Goal: Task Accomplishment & Management: Use online tool/utility

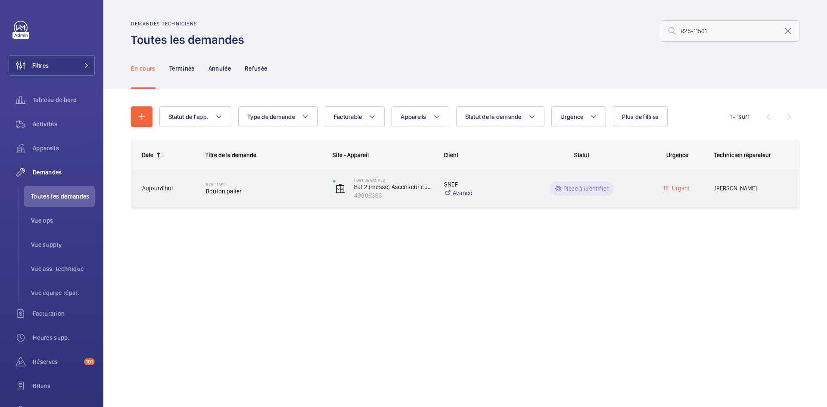
click at [198, 189] on div "R25-11561 Bouton palier" at bounding box center [259, 188] width 126 height 39
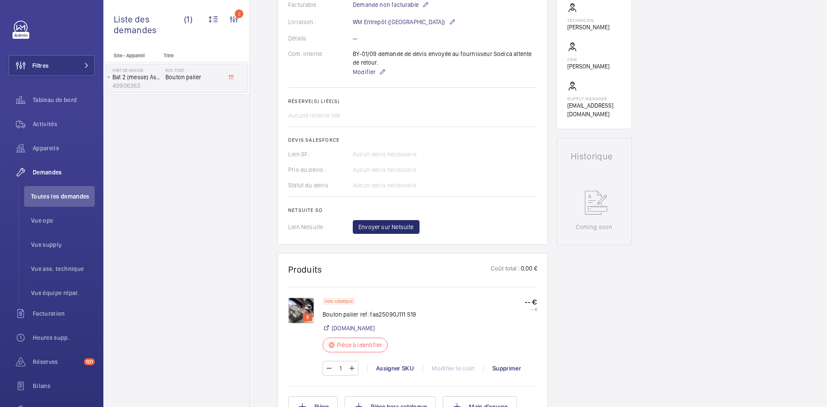
scroll to position [388, 0]
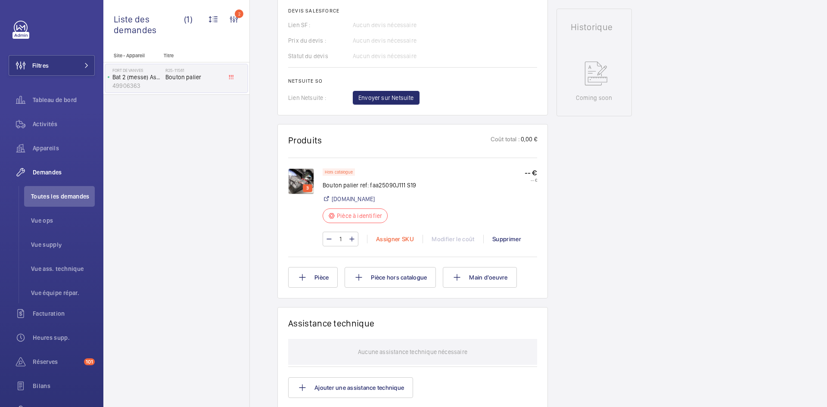
click at [399, 239] on div "Assigner SKU" at bounding box center [395, 239] width 56 height 9
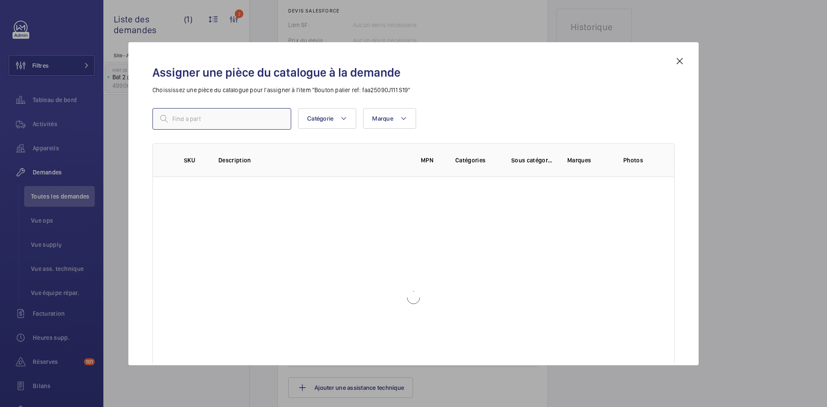
click at [222, 122] on input "text" at bounding box center [222, 119] width 139 height 22
paste input "1010127"
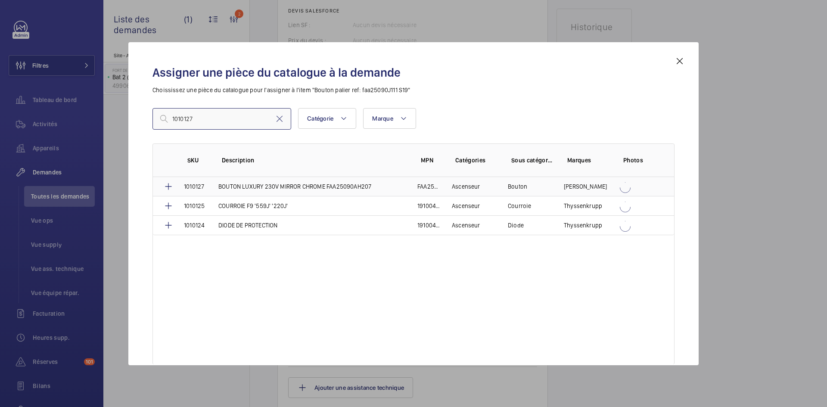
type input "1010127"
click at [212, 186] on td "BOUTON LUXURY 230V MIRROR CHROME FAA25090AH207" at bounding box center [307, 186] width 199 height 19
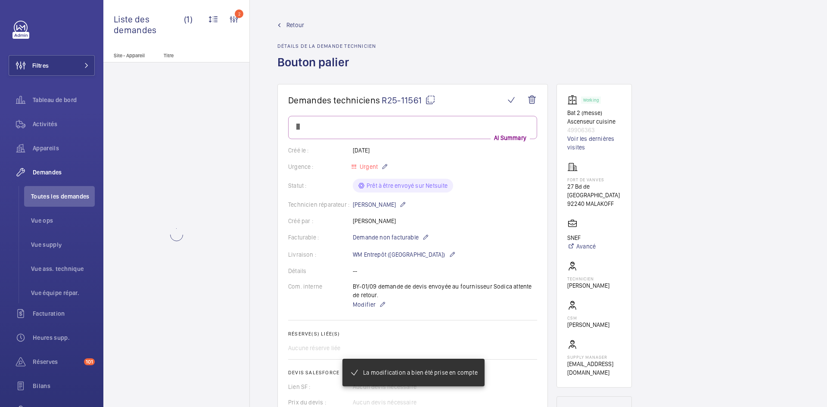
scroll to position [388, 0]
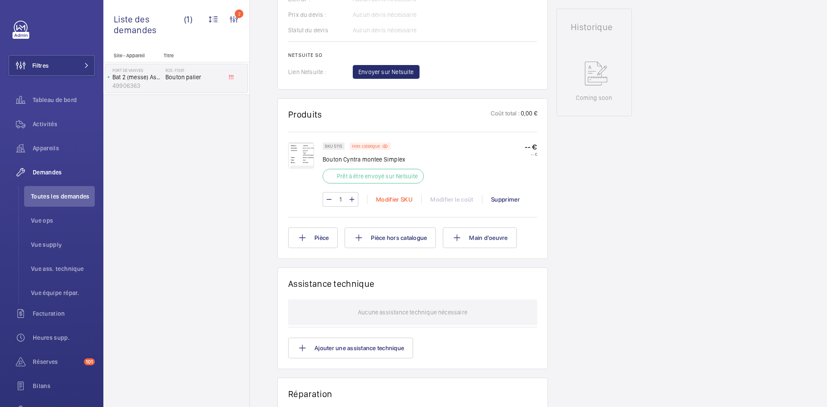
click at [386, 199] on div "Modifier SKU" at bounding box center [394, 199] width 54 height 9
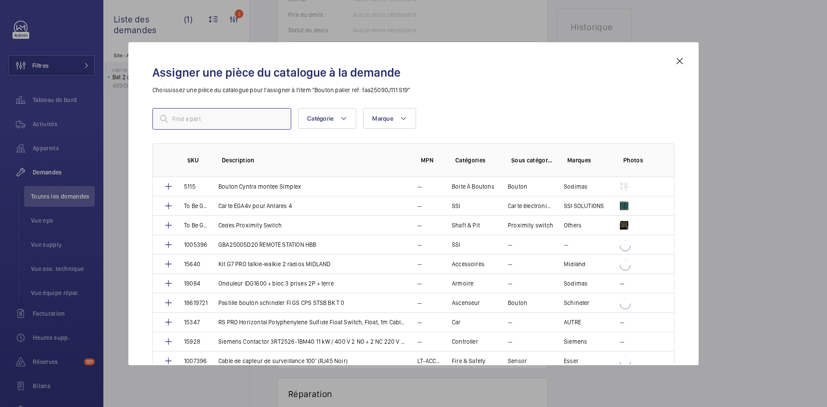
click at [228, 122] on input "text" at bounding box center [222, 119] width 139 height 22
paste input "1010127"
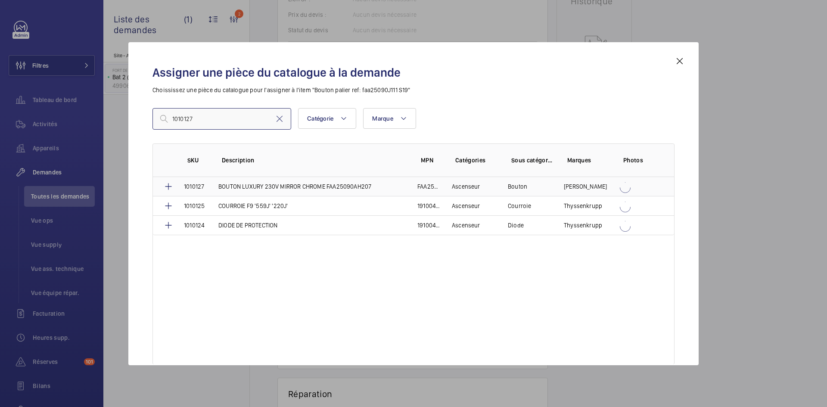
type input "1010127"
click at [207, 186] on td "1010127" at bounding box center [191, 186] width 34 height 19
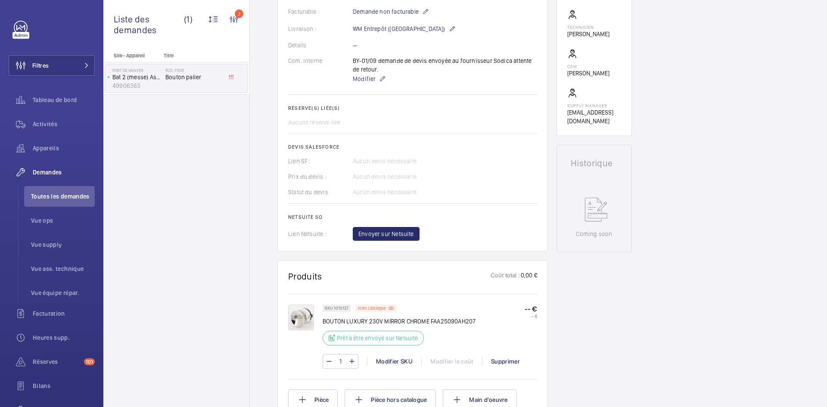
scroll to position [267, 0]
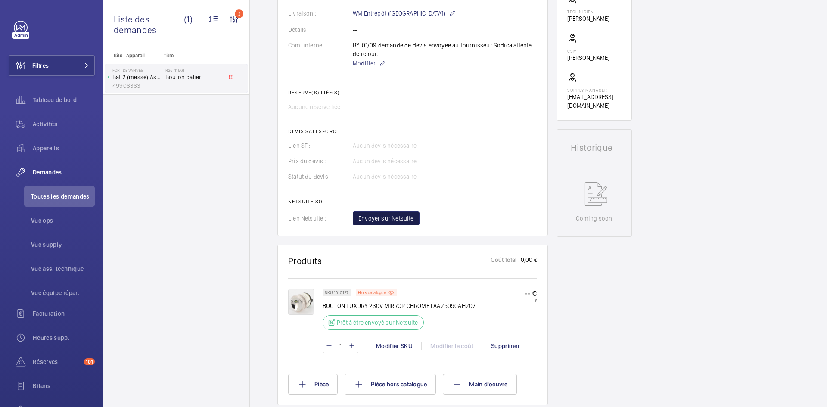
click at [407, 220] on span "Envoyer sur Netsuite" at bounding box center [387, 218] width 56 height 9
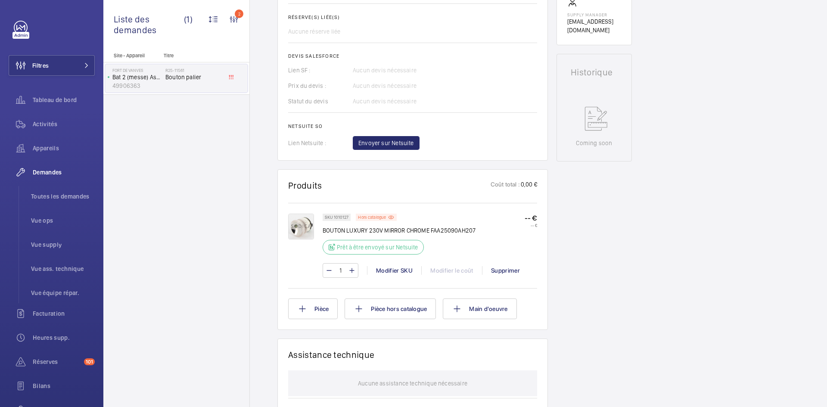
scroll to position [345, 0]
click at [405, 140] on span "Envoyer sur Netsuite" at bounding box center [387, 141] width 56 height 9
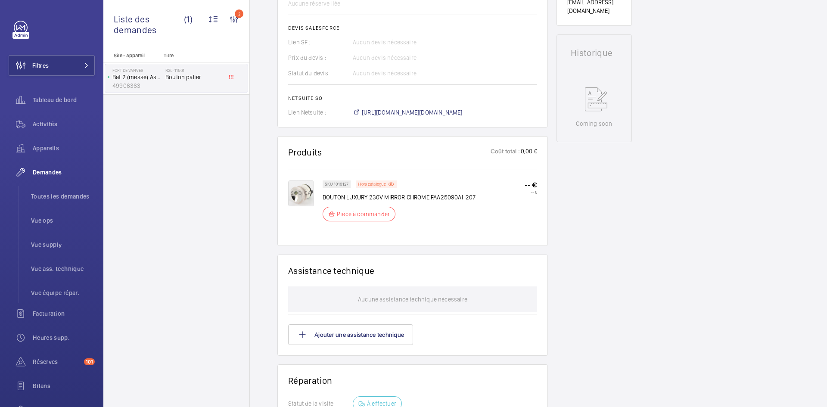
scroll to position [371, 0]
click at [463, 110] on span "https://6461500.app.netsuite.com/app/accounting/transactions/salesord.nl?id=296…" at bounding box center [412, 112] width 101 height 9
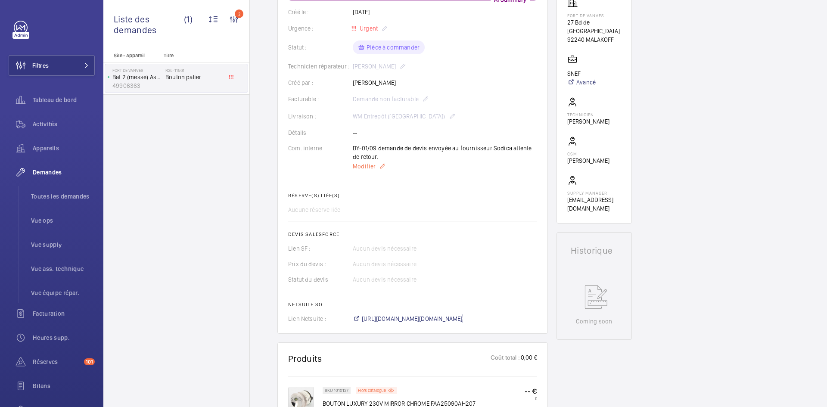
scroll to position [155, 0]
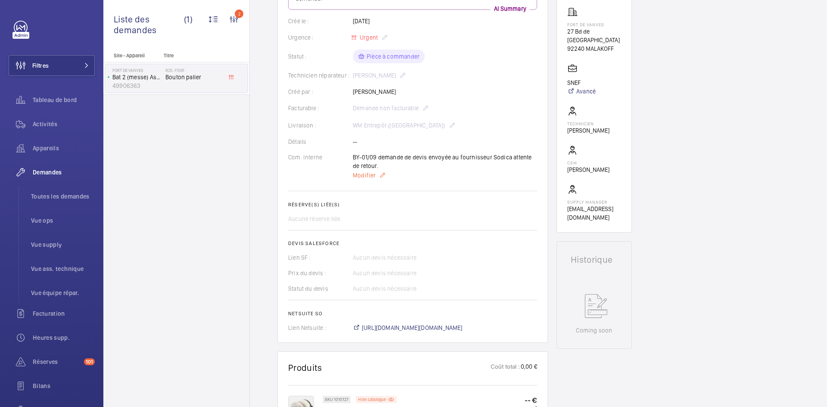
click at [362, 177] on span "Modifier" at bounding box center [364, 175] width 23 height 9
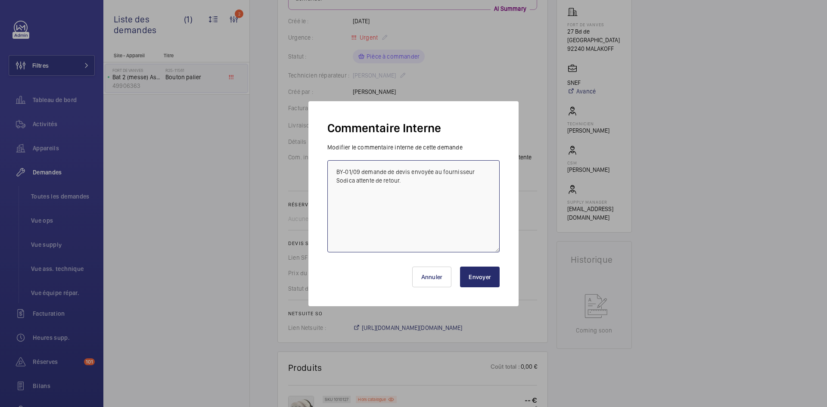
click at [337, 170] on textarea "BY-01/09 demande de devis envoyée au fournisseur Sodica attente de retour." at bounding box center [414, 206] width 172 height 92
paste textarea "BY-01/09 commande effectuer chez le fournisseur Sodica via le site livraison pr…"
type textarea "BY-01/09 commande effectuer chez le fournisseur Sodica via le site livraison pr…"
click at [482, 270] on button "Envoyer" at bounding box center [480, 277] width 40 height 21
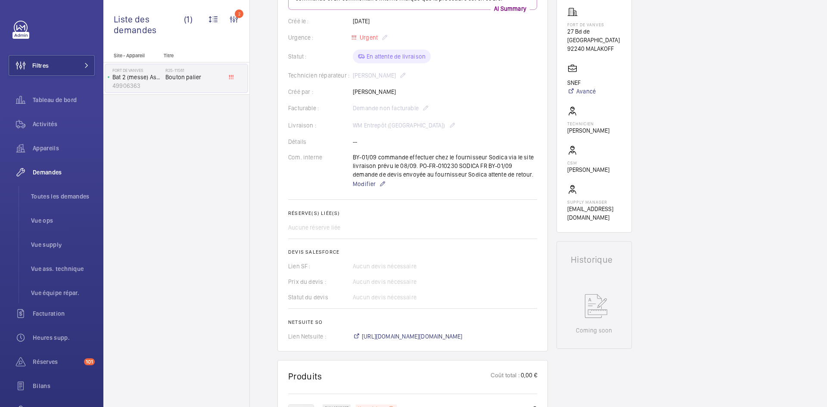
scroll to position [181, 0]
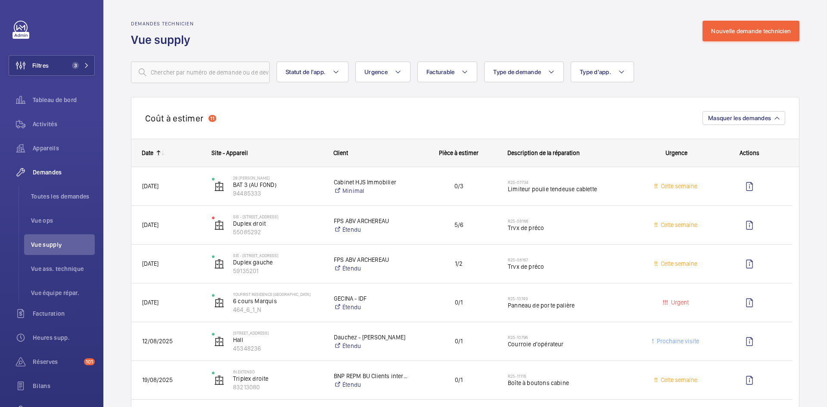
scroll to position [474, 0]
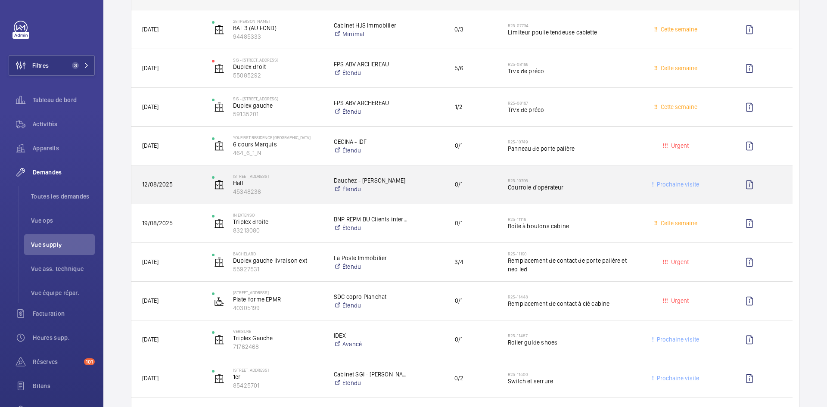
scroll to position [215, 0]
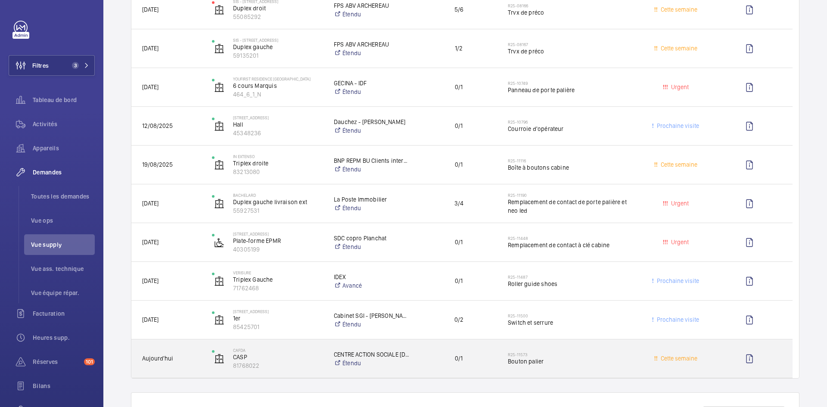
click at [189, 359] on span "Aujourd'hui" at bounding box center [171, 359] width 59 height 10
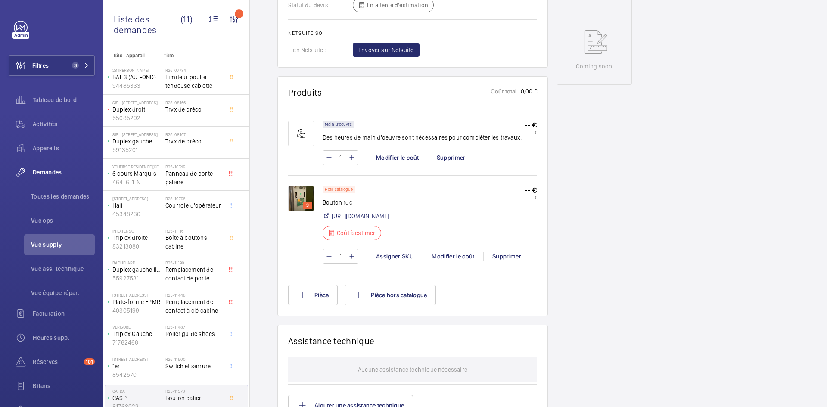
scroll to position [440, 0]
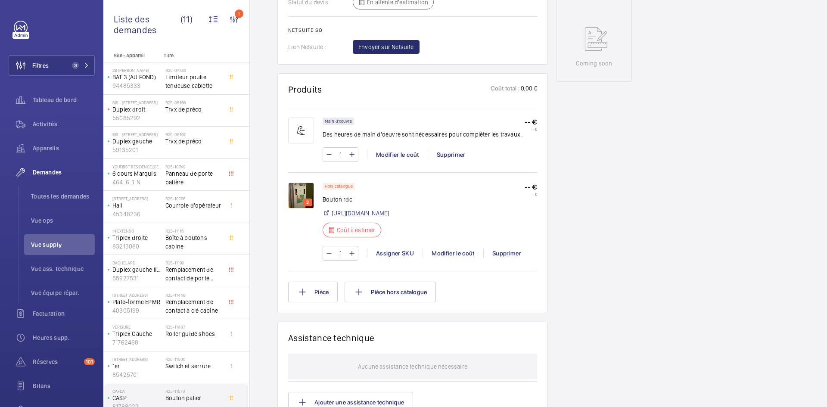
click at [304, 187] on img at bounding box center [301, 196] width 26 height 26
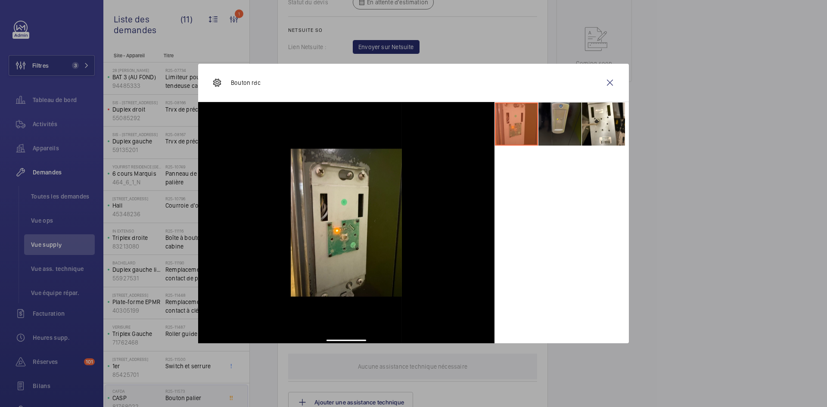
click at [561, 115] on li at bounding box center [560, 124] width 43 height 43
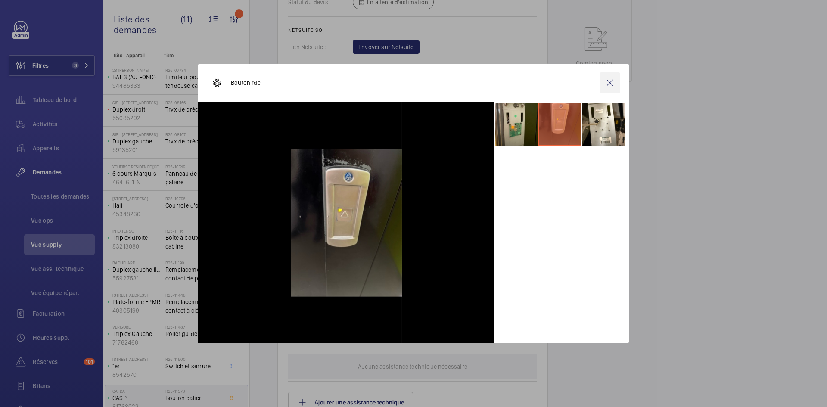
click at [615, 78] on wm-front-icon-button at bounding box center [610, 82] width 21 height 21
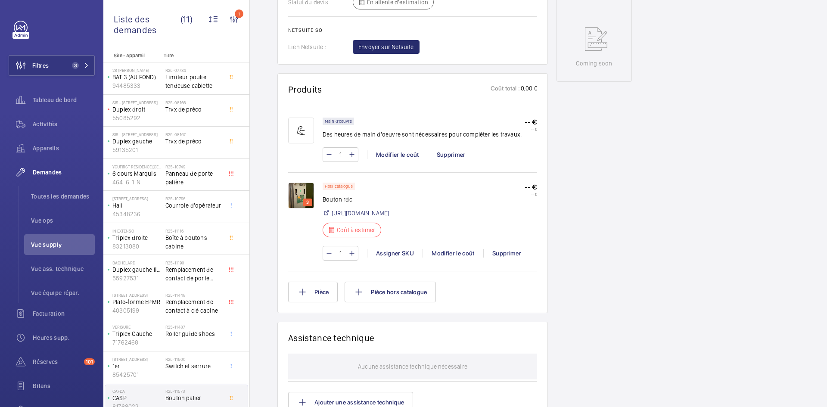
click at [389, 212] on link "https://www.mgti.fr/bouton-montee-assemble-focus-hcc-c2x35263705" at bounding box center [360, 213] width 57 height 9
click at [452, 253] on div "Modifier le coût" at bounding box center [453, 253] width 61 height 9
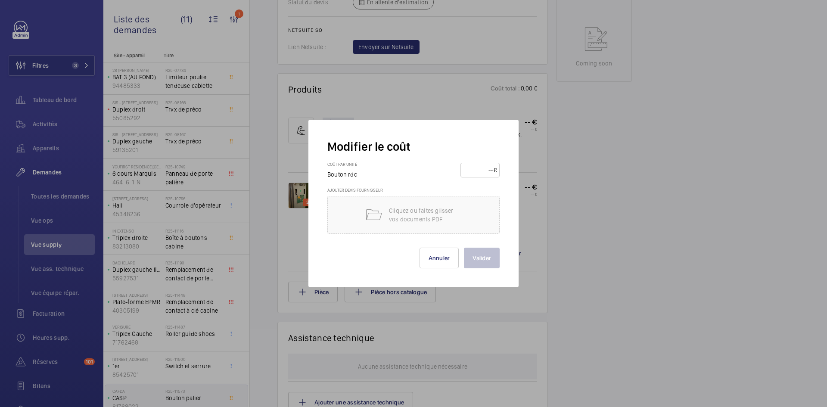
click at [485, 168] on input "number" at bounding box center [479, 170] width 30 height 14
type input "160"
click at [481, 261] on button "Valider" at bounding box center [482, 258] width 36 height 21
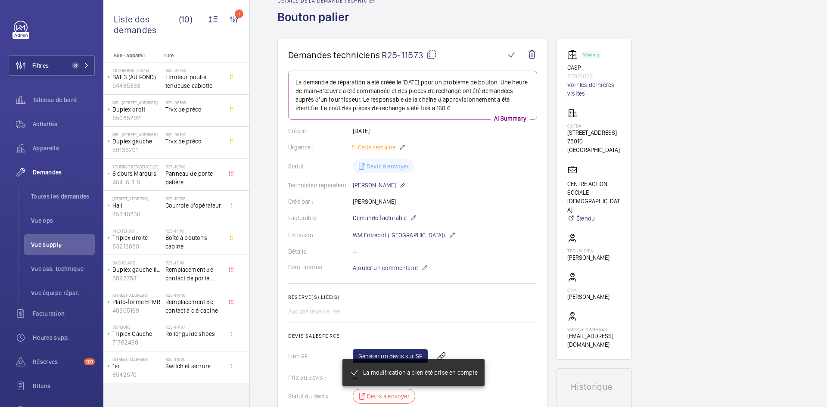
scroll to position [0, 0]
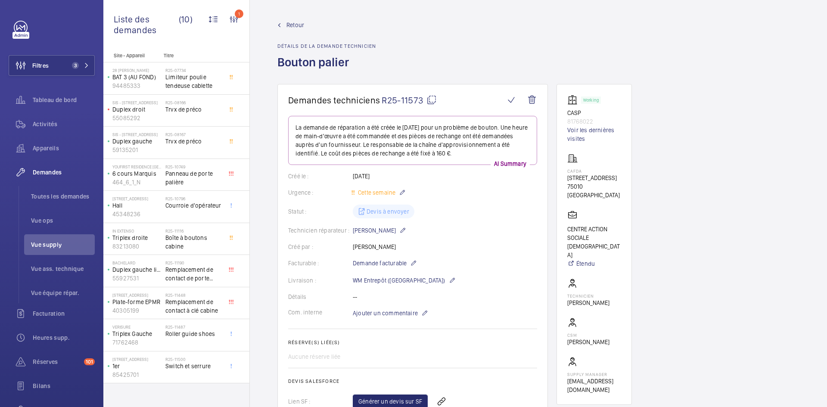
click at [293, 25] on span "Retour" at bounding box center [296, 25] width 18 height 9
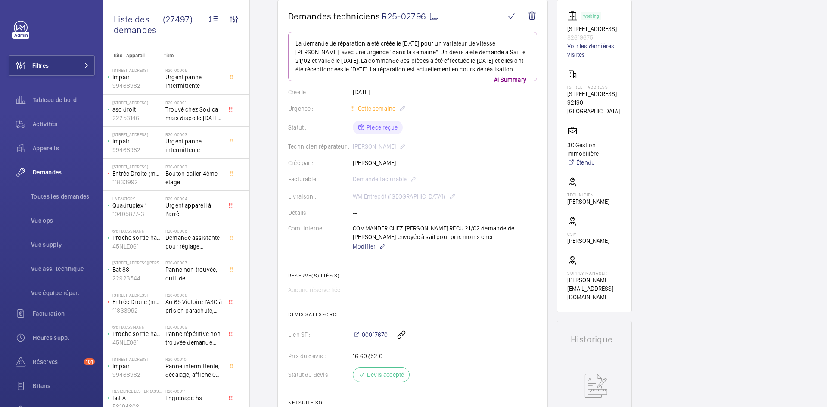
scroll to position [69, 0]
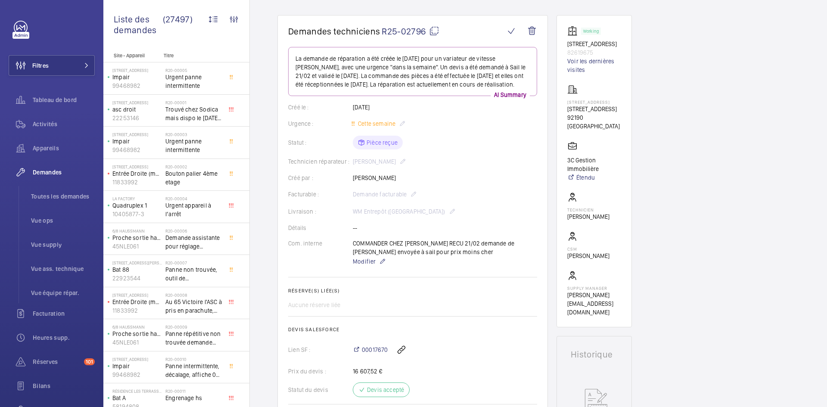
drag, startPoint x: 397, startPoint y: 176, endPoint x: 354, endPoint y: 177, distance: 43.5
click at [354, 177] on div "Créé par : Mathieu Viollet" at bounding box center [412, 178] width 249 height 9
copy p "[PERSON_NAME]"
drag, startPoint x: 599, startPoint y: 54, endPoint x: 568, endPoint y: 45, distance: 33.0
click at [568, 45] on div "Working 15 Rue de Paris 82619675 Voir les dernières visites" at bounding box center [595, 50] width 54 height 48
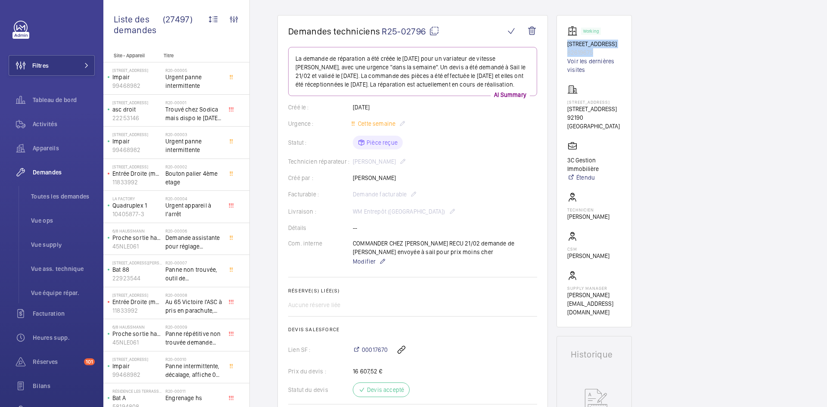
copy div "15 Rue de Paris 82619675"
drag, startPoint x: 610, startPoint y: 117, endPoint x: 565, endPoint y: 111, distance: 45.3
click at [565, 111] on wm-front-card "Working 15 Rue de Paris 82619675 Voir les dernières visites 11 Rue de Paris 11 …" at bounding box center [594, 171] width 75 height 312
copy p "11 Rue de Paris, 92190 MEUDON"
drag, startPoint x: 602, startPoint y: 168, endPoint x: 566, endPoint y: 162, distance: 36.6
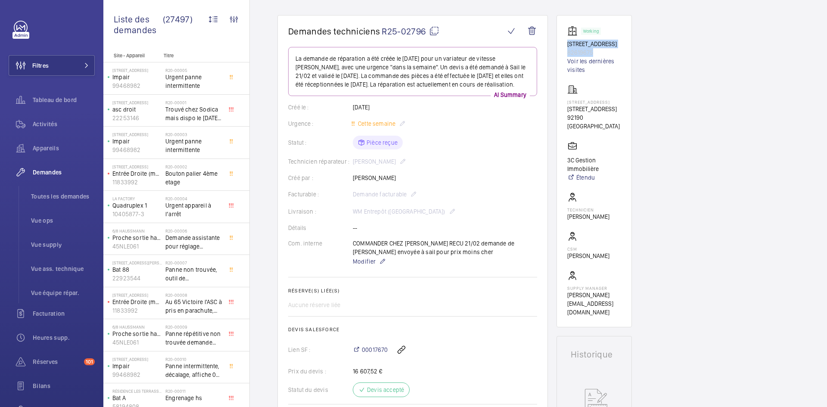
click at [566, 162] on wm-front-card "Working 15 Rue de Paris 82619675 Voir les dernières visites 11 Rue de Paris 11 …" at bounding box center [594, 171] width 75 height 312
copy p "3C Gestion Immobilière"
click at [433, 31] on mat-icon at bounding box center [434, 31] width 10 height 10
copy p "3C Gestion Immobilière"
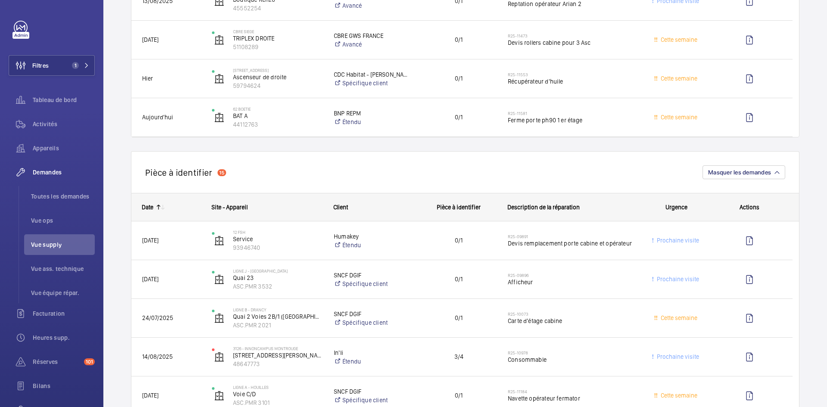
scroll to position [733, 0]
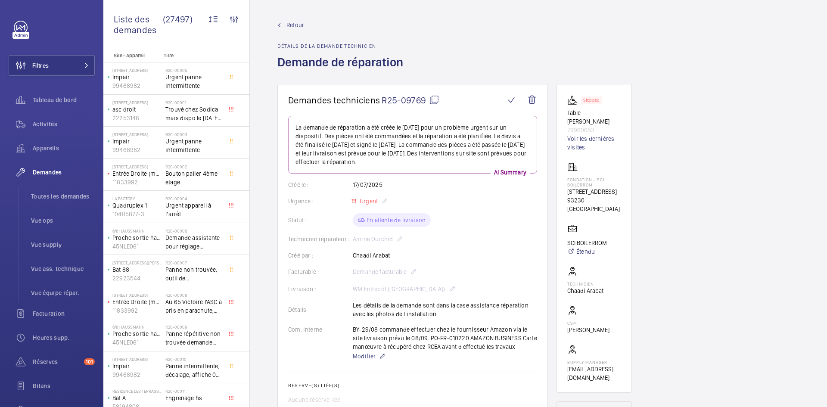
drag, startPoint x: 393, startPoint y: 253, endPoint x: 343, endPoint y: 254, distance: 49.1
click at [343, 254] on div "Créé par : [PERSON_NAME]" at bounding box center [412, 255] width 249 height 9
copy div "Créé par : Chaadi Arabat"
drag, startPoint x: 596, startPoint y: 131, endPoint x: 566, endPoint y: 114, distance: 33.8
click at [566, 114] on wm-front-card "Stopped Table élévatrice carrel 79960653 Voir les dernières visites Fondation -…" at bounding box center [594, 238] width 75 height 309
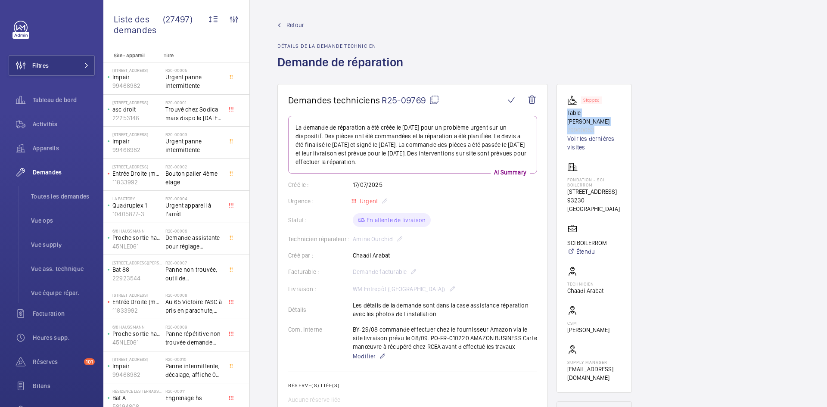
copy div "Table élévatrice carrel 79960653"
drag, startPoint x: 614, startPoint y: 209, endPoint x: 564, endPoint y: 178, distance: 59.3
click at [564, 178] on wm-front-card "Stopped Table élévatrice carrel 79960653 Voir les dernières visites Fondation -…" at bounding box center [594, 238] width 75 height 309
copy div "Fondation - SCI BOILERROM 43 Rue de la Commune de Paris 93230 ROMAINVILLE"
drag, startPoint x: 607, startPoint y: 242, endPoint x: 569, endPoint y: 243, distance: 38.4
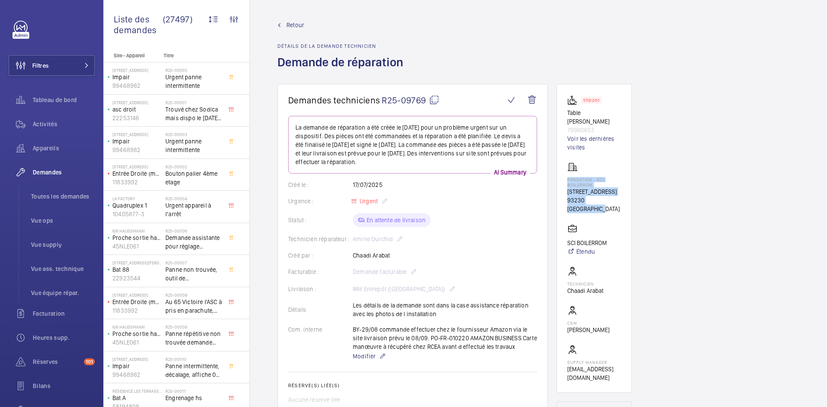
click at [568, 243] on wm-front-card-body "Stopped Table élévatrice carrel 79960653 Voir les dernières visites Fondation -…" at bounding box center [595, 238] width 54 height 287
copy p "SCI BOILERROM"
click at [433, 100] on mat-icon at bounding box center [434, 100] width 10 height 10
copy p "SCI BOILERROM"
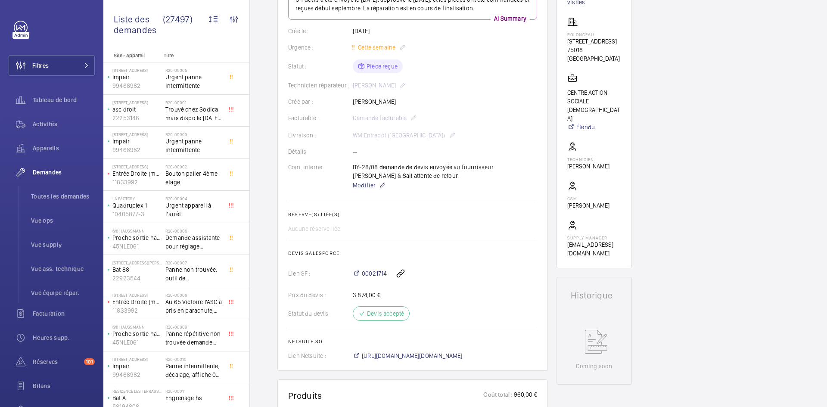
scroll to position [52, 0]
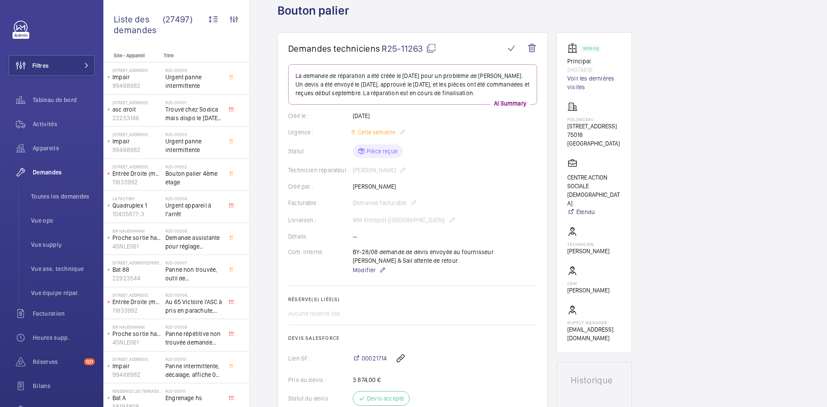
drag, startPoint x: 403, startPoint y: 184, endPoint x: 351, endPoint y: 186, distance: 51.3
click at [351, 186] on div "Créé par : [PERSON_NAME]" at bounding box center [412, 186] width 249 height 9
copy div "Créé par : [PERSON_NAME]"
drag, startPoint x: 595, startPoint y: 71, endPoint x: 562, endPoint y: 61, distance: 34.6
click at [562, 61] on wm-front-card "Working Principal 94974616 Voir les dernières visites Polonceau [STREET_ADDRESS…" at bounding box center [594, 192] width 75 height 321
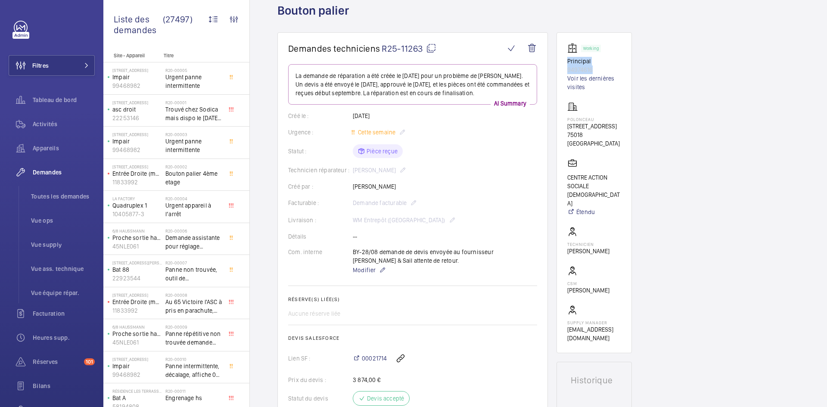
copy div "Principal 94974616"
drag, startPoint x: 605, startPoint y: 135, endPoint x: 562, endPoint y: 119, distance: 46.5
click at [562, 119] on wm-front-card "Working Principal 94974616 Voir les dernières visites Polonceau [STREET_ADDRESS…" at bounding box center [594, 192] width 75 height 321
copy div "Polonceau [STREET_ADDRESS]"
drag, startPoint x: 596, startPoint y: 68, endPoint x: 565, endPoint y: 60, distance: 31.5
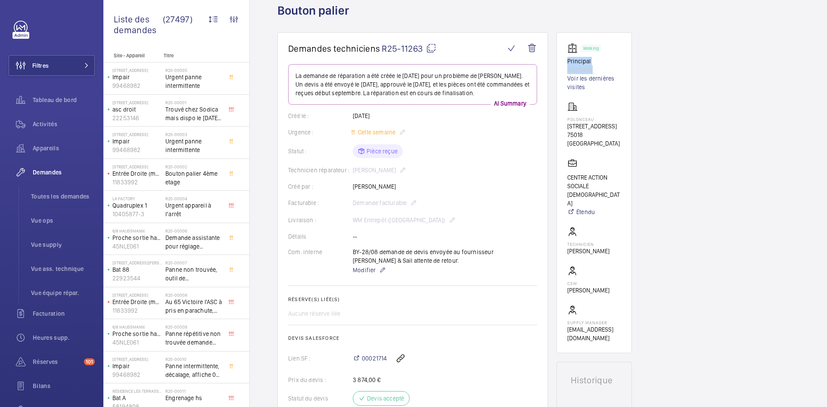
click at [565, 60] on wm-front-card "Working Principal 94974616 Voir les dernières visites Polonceau [STREET_ADDRESS…" at bounding box center [594, 192] width 75 height 321
drag, startPoint x: 582, startPoint y: 64, endPoint x: 627, endPoint y: 54, distance: 46.4
click at [627, 54] on wm-front-card "Working Principal 94974616 Voir les dernières visites Polonceau [STREET_ADDRESS…" at bounding box center [594, 192] width 75 height 321
drag, startPoint x: 594, startPoint y: 70, endPoint x: 557, endPoint y: 58, distance: 39.4
click at [557, 58] on wm-front-card "Working Principal 94974616 Voir les dernières visites Polonceau [STREET_ADDRESS…" at bounding box center [594, 192] width 75 height 321
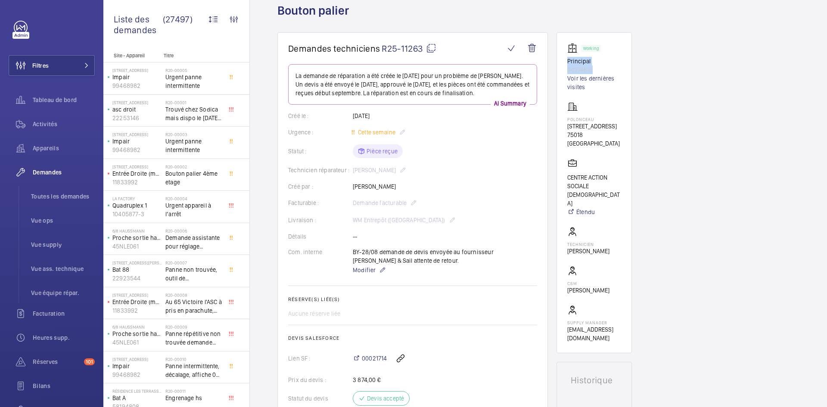
copy div "Principal 94974616"
drag, startPoint x: 600, startPoint y: 133, endPoint x: 564, endPoint y: 118, distance: 39.2
click at [564, 118] on wm-front-card "Working Principal 94974616 Voir les dernières visites Polonceau [STREET_ADDRESS…" at bounding box center [594, 192] width 75 height 321
copy div "Polonceau [STREET_ADDRESS]"
drag, startPoint x: 600, startPoint y: 185, endPoint x: 564, endPoint y: 168, distance: 40.1
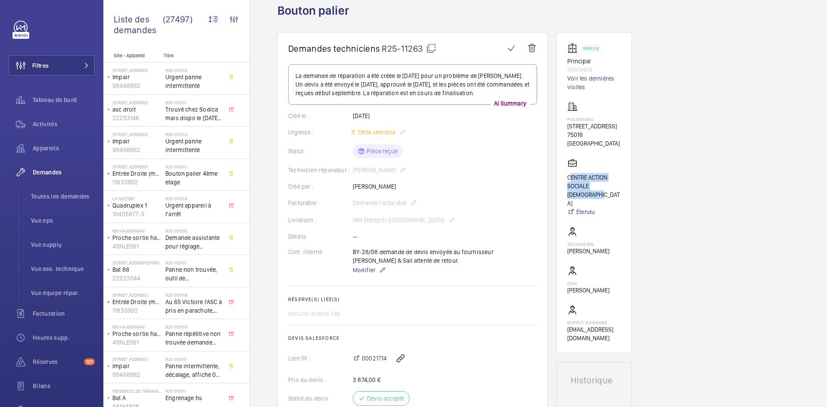
click at [564, 168] on wm-front-card "Working Principal 94974616 Voir les dernières visites Polonceau [STREET_ADDRESS…" at bounding box center [594, 192] width 75 height 321
copy p "CENTRE ACTION SOCIALE PROTESTANT"
click at [435, 48] on mat-icon at bounding box center [431, 48] width 10 height 10
copy p "CENTRE ACTION SOCIALE PROTESTANT"
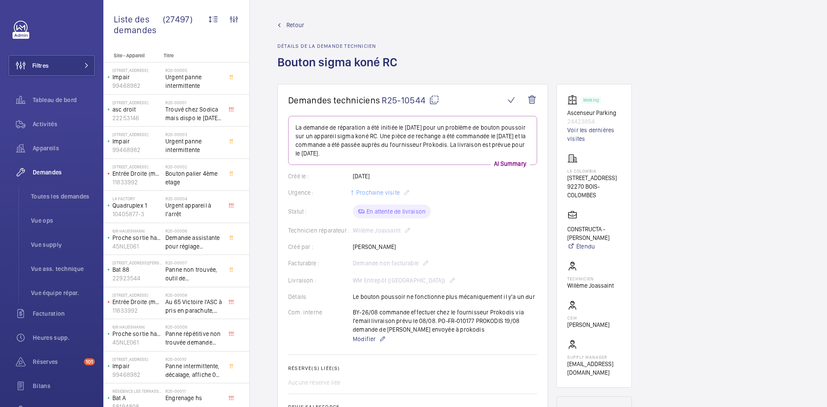
drag, startPoint x: 401, startPoint y: 229, endPoint x: 349, endPoint y: 229, distance: 52.6
click at [349, 229] on div "Technicien réparateur : [PERSON_NAME]" at bounding box center [412, 230] width 249 height 10
copy div "Technicien réparateur : Willème Joassaint"
drag, startPoint x: 596, startPoint y: 119, endPoint x: 567, endPoint y: 111, distance: 30.5
click at [567, 111] on wm-front-card "Working Ascenseur Parking 24423854 Voir les dernières visites Le Colombia 60 Av…" at bounding box center [594, 236] width 75 height 304
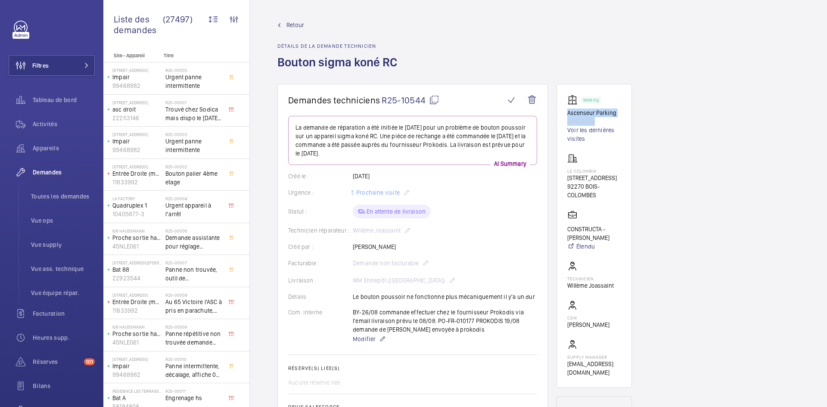
copy div "Ascenseur Parking 24423854"
drag, startPoint x: 613, startPoint y: 195, endPoint x: 565, endPoint y: 169, distance: 54.8
click at [565, 169] on wm-front-card "Working Ascenseur Parking 24423854 Voir les dernières visites Le Colombia 60 Av…" at bounding box center [594, 236] width 75 height 304
copy div "Le Colombia 60 Avenue de l'Europe, 92270 BOIS-COLOMBES"
drag, startPoint x: 605, startPoint y: 254, endPoint x: 562, endPoint y: 246, distance: 43.5
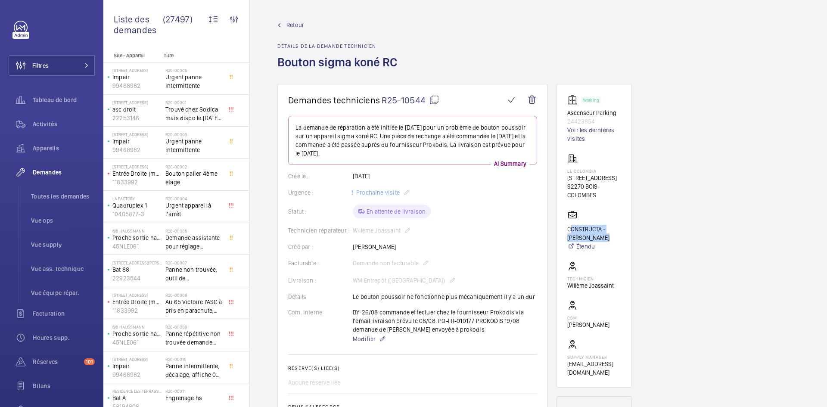
click at [562, 246] on wm-front-card "Working Ascenseur Parking 24423854 Voir les dernières visites Le Colombia 60 Av…" at bounding box center [594, 236] width 75 height 304
copy p "CONSTRUCTA - Farouk ARAMI"
click at [433, 99] on mat-icon at bounding box center [434, 100] width 10 height 10
copy p "CONSTRUCTA - Farouk ARAMI"
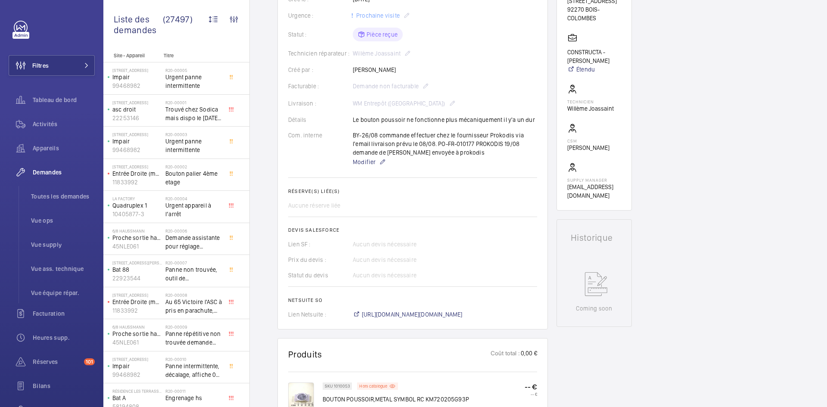
scroll to position [172, 0]
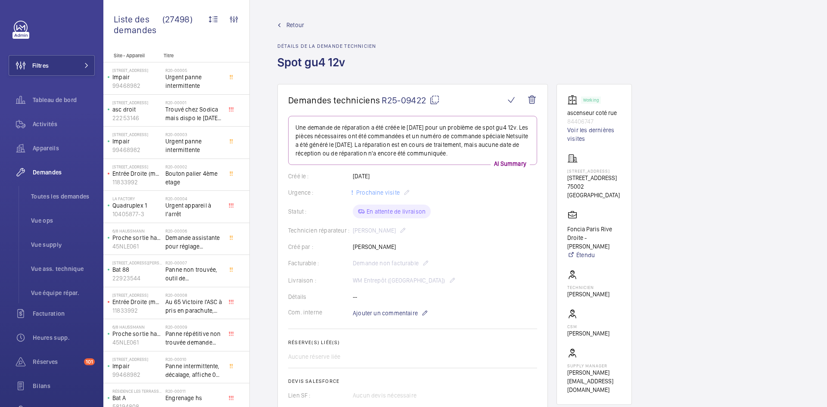
drag, startPoint x: 401, startPoint y: 245, endPoint x: 351, endPoint y: 247, distance: 50.4
click at [351, 247] on div "Créé par : [PERSON_NAME]" at bounding box center [412, 247] width 249 height 9
copy div "Créé par : Vidjay Virappane"
drag, startPoint x: 599, startPoint y: 122, endPoint x: 559, endPoint y: 116, distance: 40.1
click at [559, 116] on wm-front-card "Working ascenseur coté rue 84406747 Voir les dernières visites 6 Place des Vict…" at bounding box center [594, 244] width 75 height 321
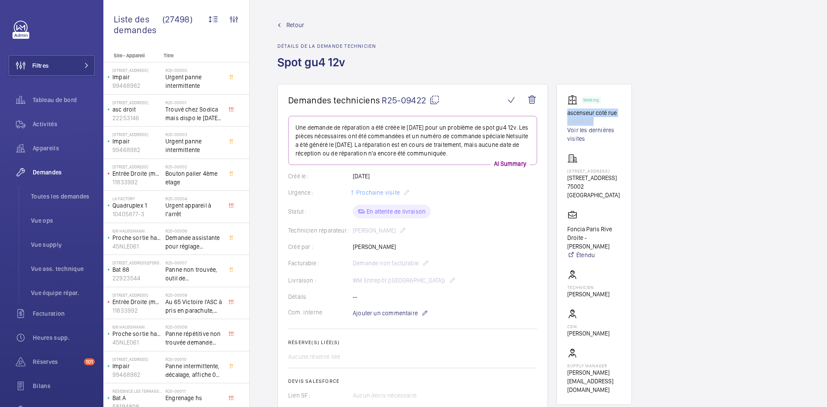
copy div "ascenseur coté rue 84406747"
drag, startPoint x: 590, startPoint y: 196, endPoint x: 562, endPoint y: 178, distance: 34.3
click at [562, 178] on wm-front-card "Working ascenseur coté rue 84406747 Voir les dernières visites 6 Place des Vict…" at bounding box center [594, 244] width 75 height 321
copy p "6 Place des Victoires, 75002 PARIS"
drag, startPoint x: 592, startPoint y: 256, endPoint x: 557, endPoint y: 238, distance: 39.3
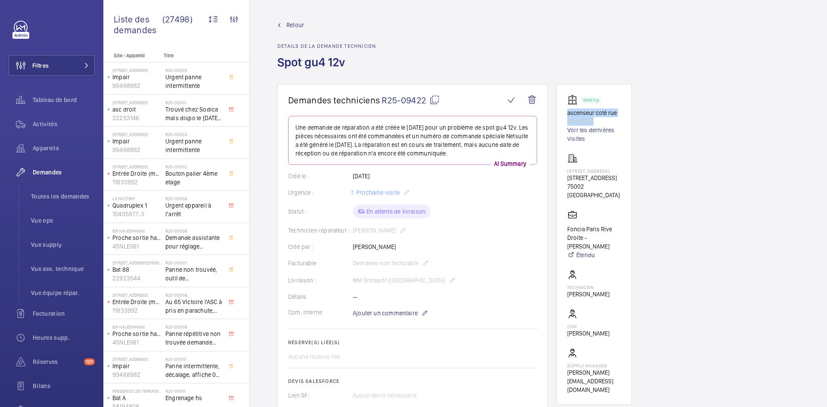
click at [557, 238] on wm-front-card "Working ascenseur coté rue 84406747 Voir les dernières visites 6 Place des Vict…" at bounding box center [594, 244] width 75 height 321
copy p "Foncia Paris Rive Droite - Emmanuel Thirion"
click at [434, 100] on mat-icon at bounding box center [435, 100] width 10 height 10
copy p "Foncia Paris Rive Droite - Emmanuel Thirion"
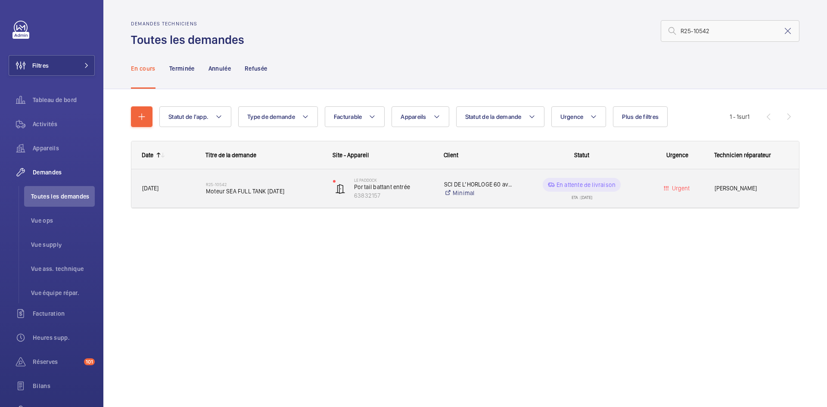
type input "R25-10542"
click at [197, 189] on div "R25-10542 Moteur SEA FULL TANK [DATE]" at bounding box center [259, 188] width 126 height 39
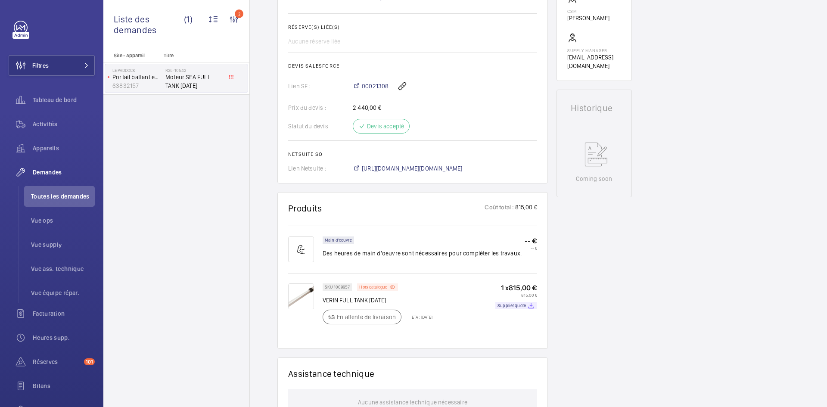
scroll to position [388, 0]
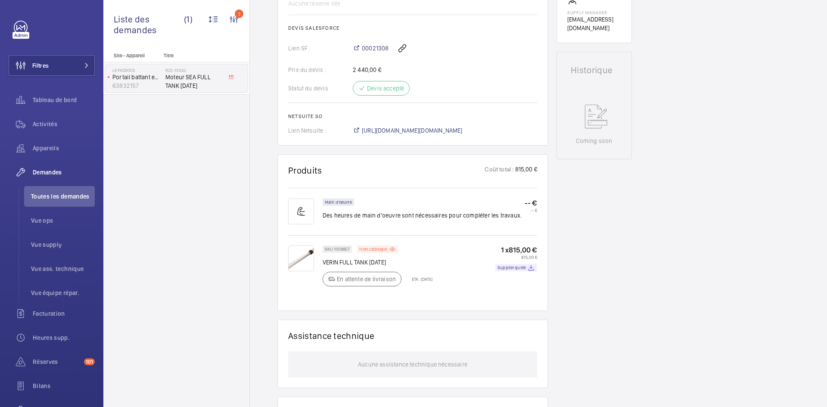
click at [308, 261] on img at bounding box center [301, 259] width 26 height 26
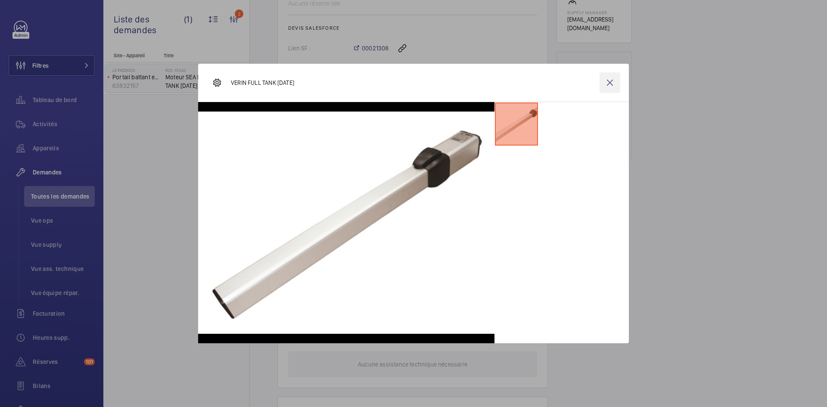
click at [617, 81] on wm-front-icon-button at bounding box center [610, 82] width 21 height 21
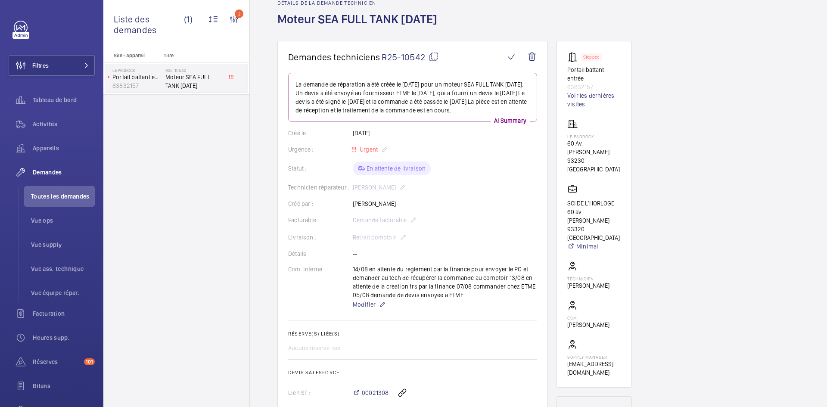
scroll to position [0, 0]
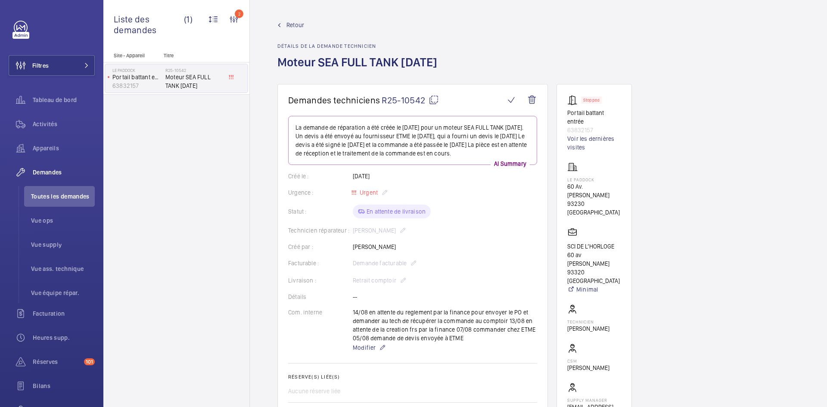
click at [437, 100] on mat-icon at bounding box center [434, 100] width 10 height 10
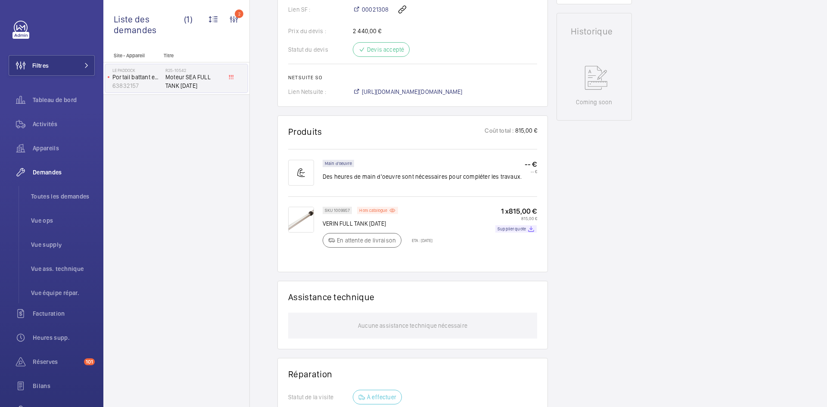
scroll to position [431, 0]
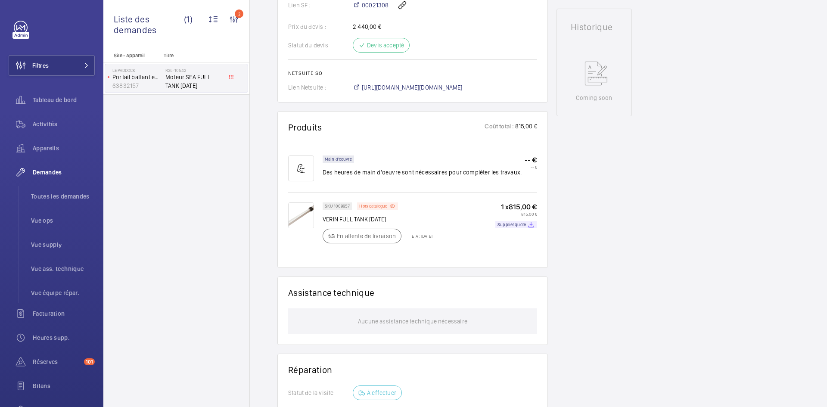
click at [305, 208] on img at bounding box center [301, 216] width 26 height 26
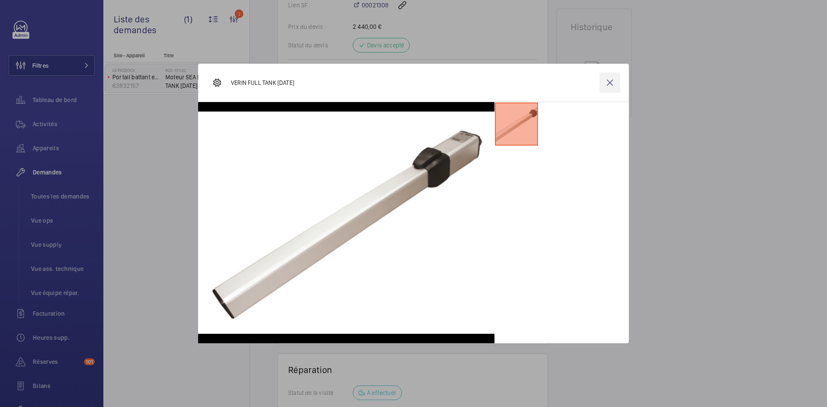
click at [613, 84] on wm-front-icon-button at bounding box center [610, 82] width 21 height 21
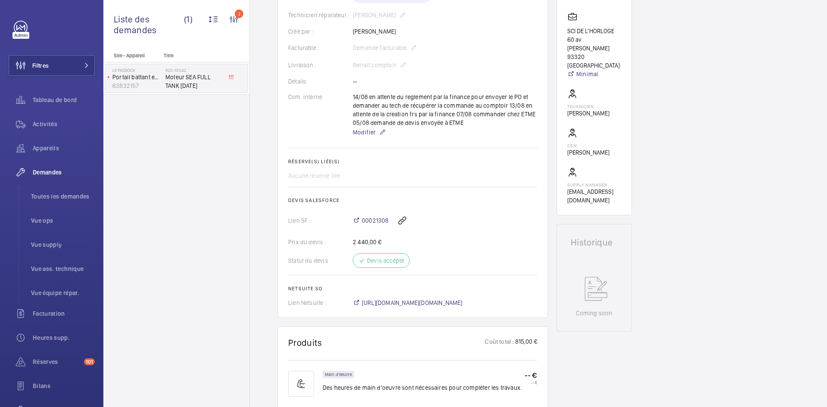
scroll to position [0, 0]
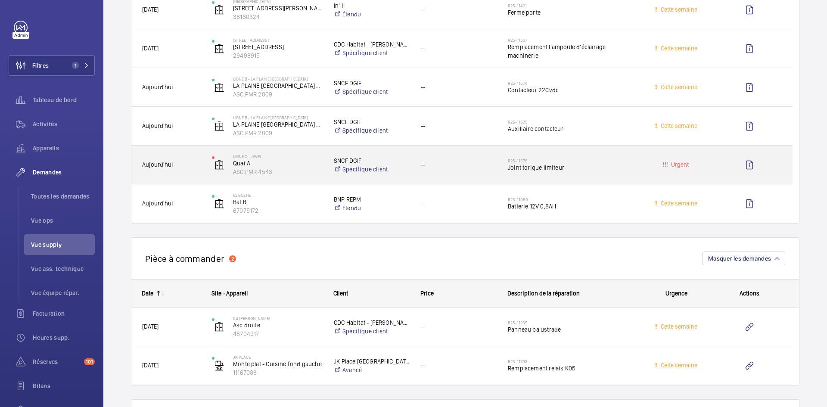
scroll to position [1508, 0]
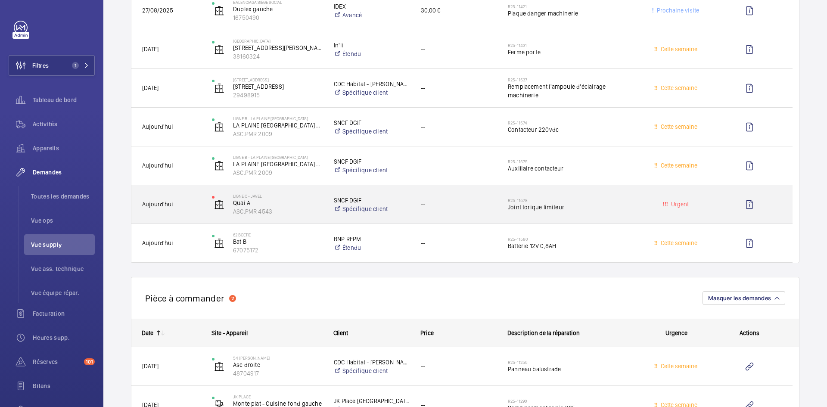
click at [191, 203] on span "Aujourd'hui" at bounding box center [171, 205] width 59 height 10
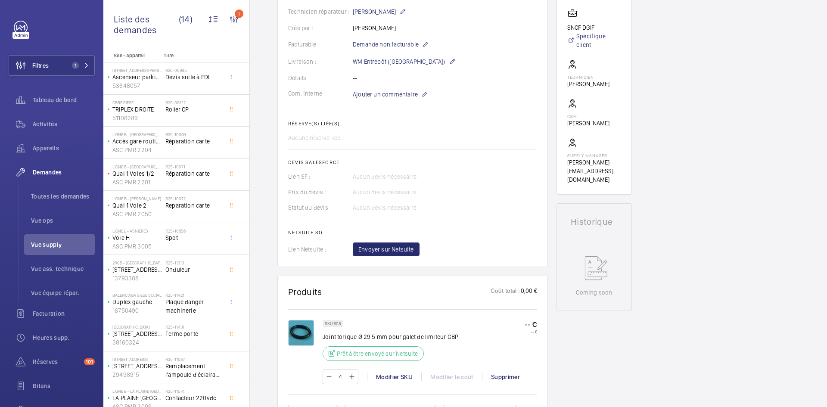
scroll to position [215, 0]
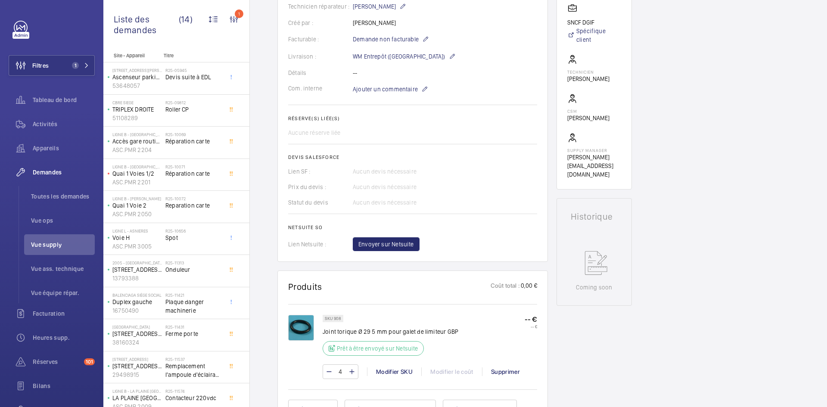
click at [296, 326] on img at bounding box center [301, 328] width 26 height 26
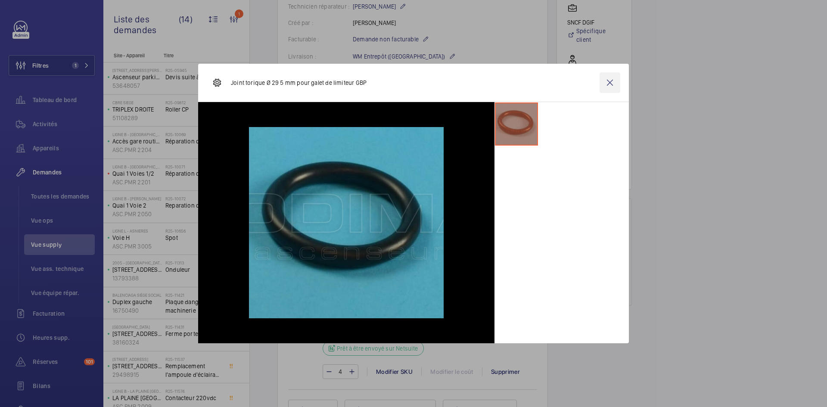
click at [605, 83] on wm-front-icon-button at bounding box center [610, 82] width 21 height 21
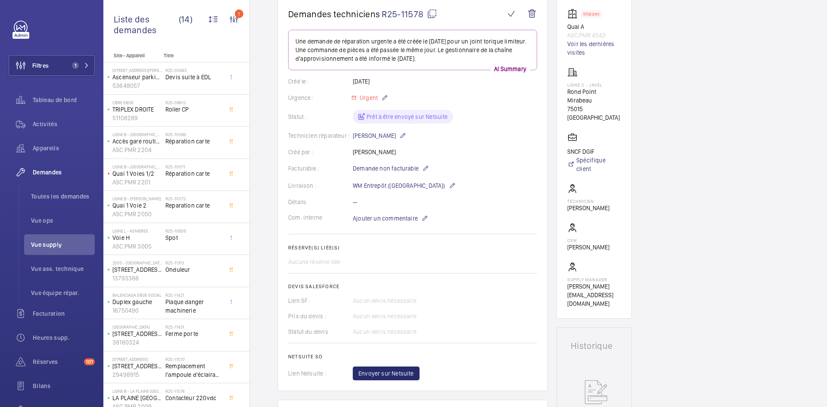
scroll to position [0, 0]
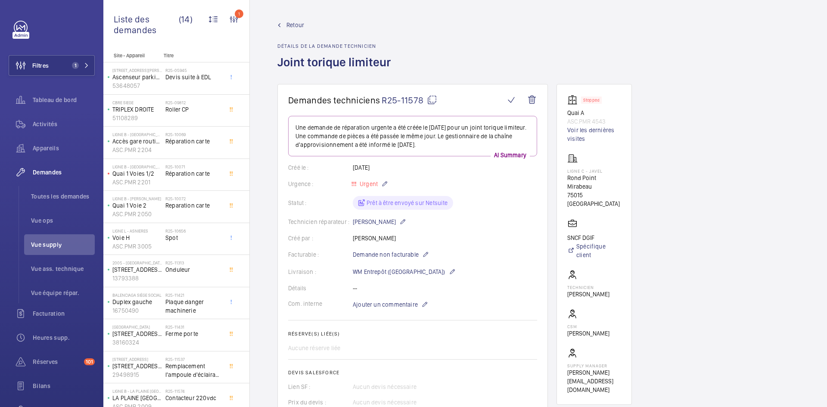
click at [294, 24] on span "Retour" at bounding box center [296, 25] width 18 height 9
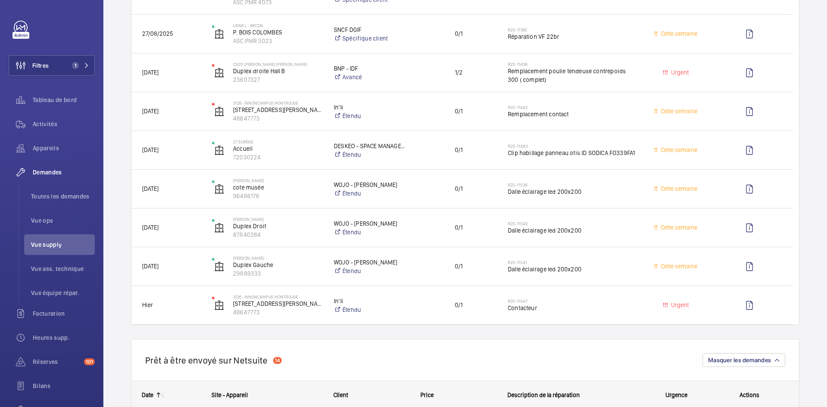
scroll to position [948, 0]
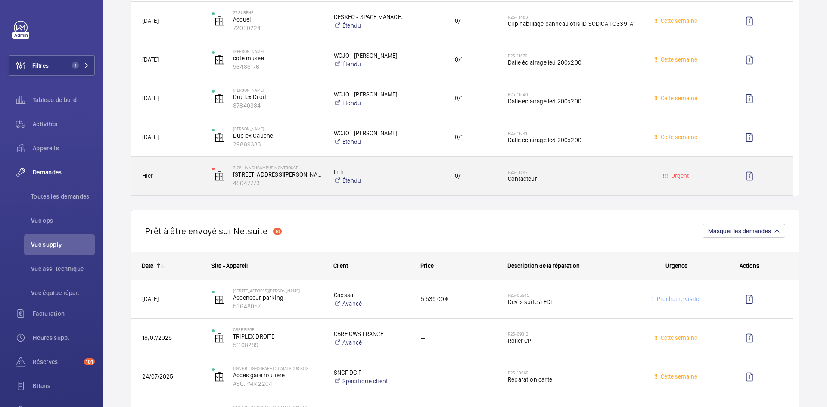
click at [191, 173] on span "Hier" at bounding box center [171, 176] width 59 height 10
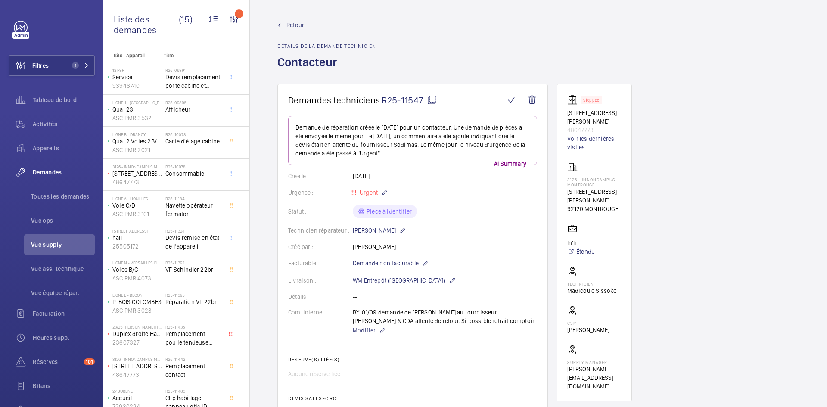
click at [293, 22] on span "Retour" at bounding box center [296, 25] width 18 height 9
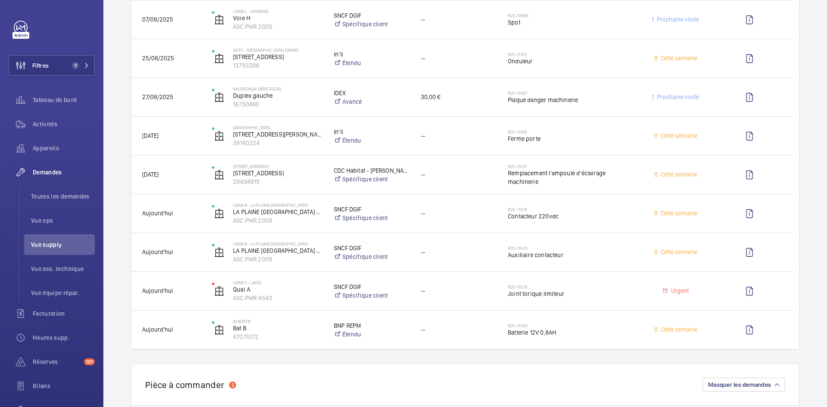
scroll to position [1422, 0]
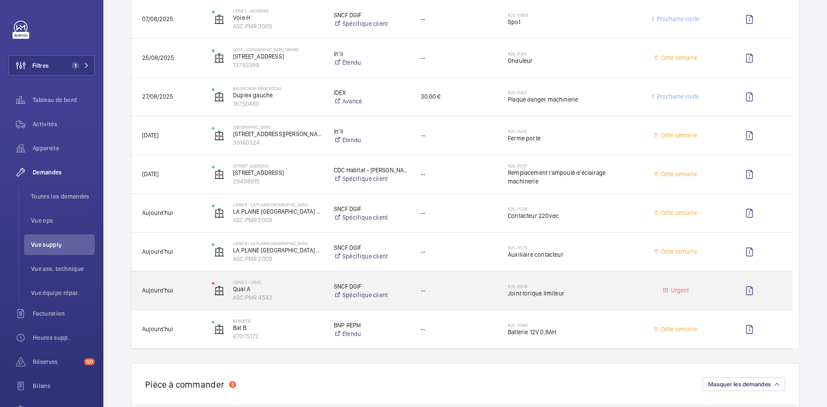
click at [195, 287] on span "Aujourd'hui" at bounding box center [171, 291] width 59 height 10
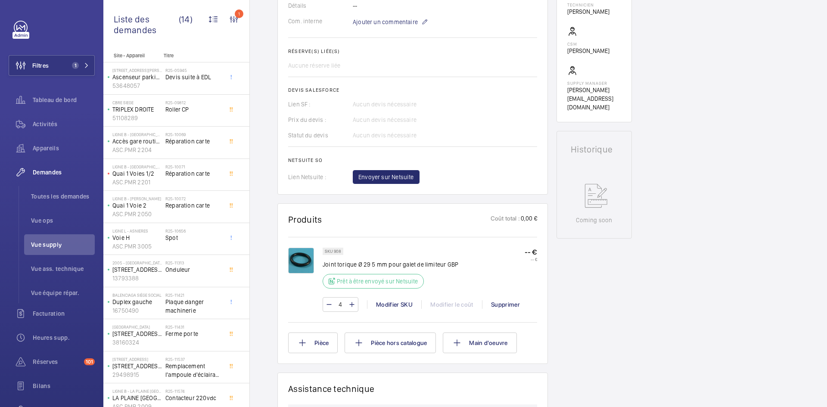
scroll to position [172, 0]
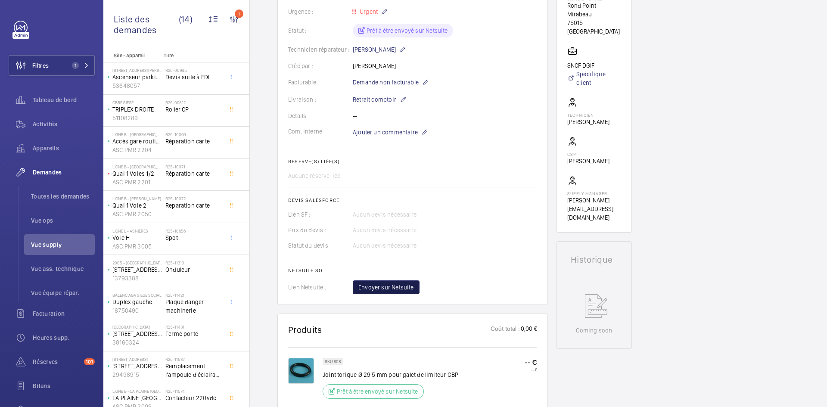
click at [406, 290] on span "Envoyer sur Netsuite" at bounding box center [387, 287] width 56 height 9
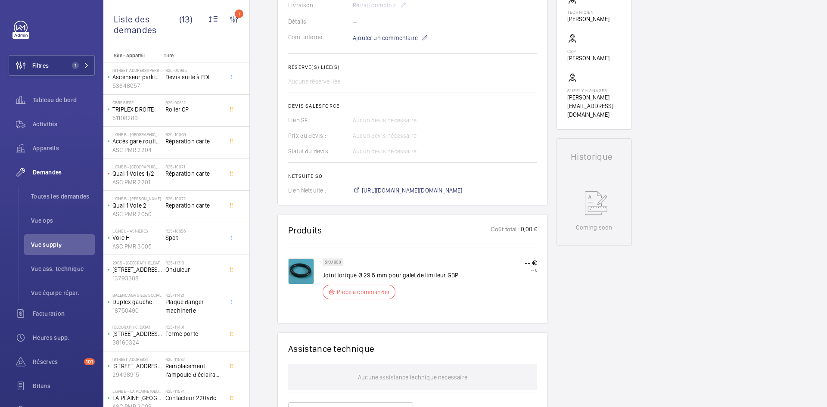
scroll to position [276, 0]
click at [463, 189] on span "https://6461500.app.netsuite.com/app/accounting/transactions/salesord.nl?id=296…" at bounding box center [412, 190] width 101 height 9
click at [418, 191] on span "https://6461500.app.netsuite.com/app/accounting/transactions/salesord.nl?id=296…" at bounding box center [412, 190] width 101 height 9
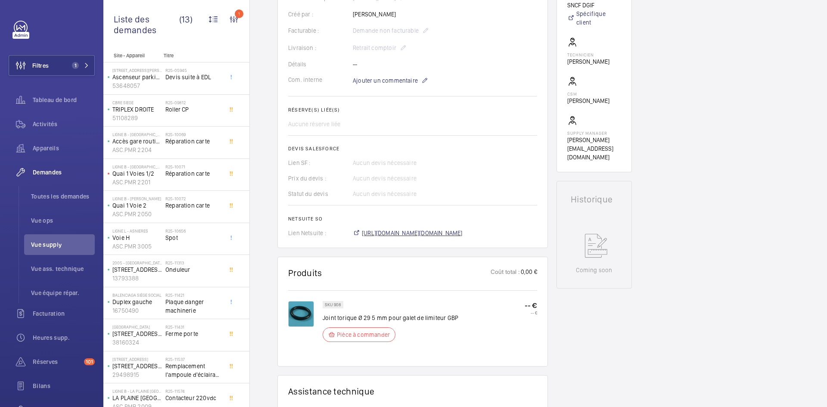
scroll to position [103, 0]
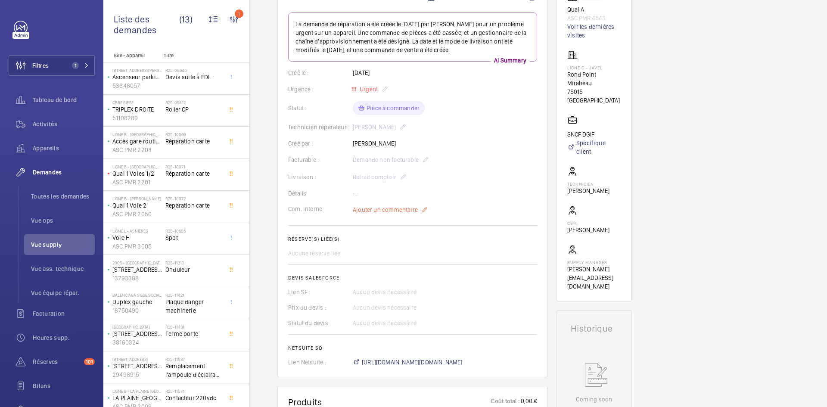
click at [399, 209] on span "Ajouter un commentaire" at bounding box center [385, 210] width 65 height 9
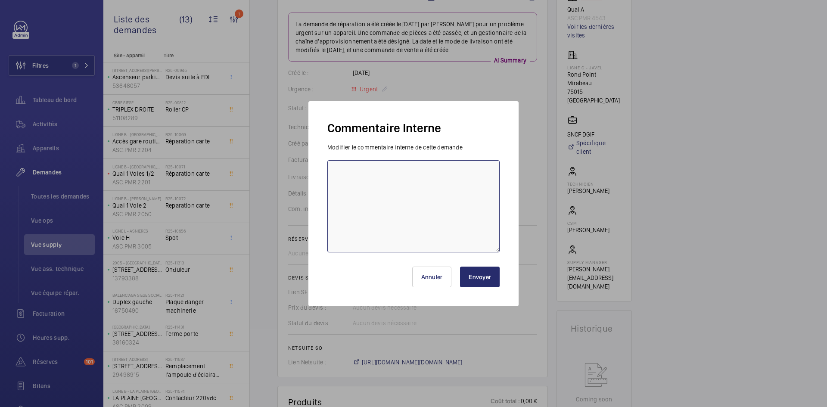
click at [373, 190] on textarea at bounding box center [414, 206] width 172 height 92
paste textarea "BY-01/09 commande effectuer chez le fournisseur Sodimas via le site livraison p…"
type textarea "BY-01/09 commande effectuer chez le fournisseur Sodimas via le site livraison p…"
click at [483, 279] on button "Envoyer" at bounding box center [480, 277] width 40 height 21
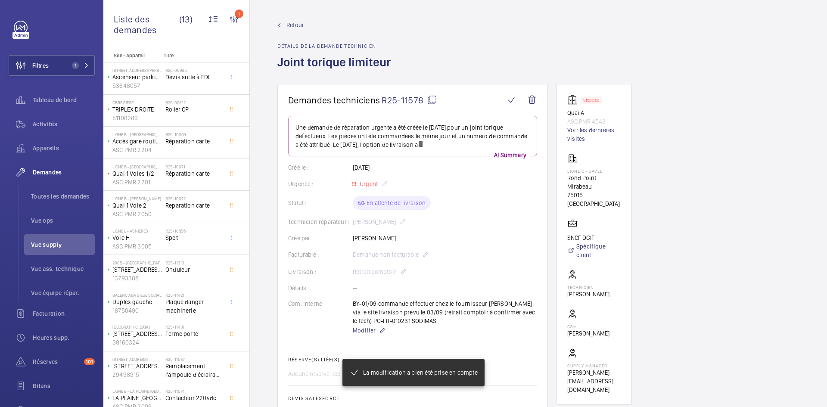
click at [434, 100] on mat-icon at bounding box center [432, 100] width 10 height 10
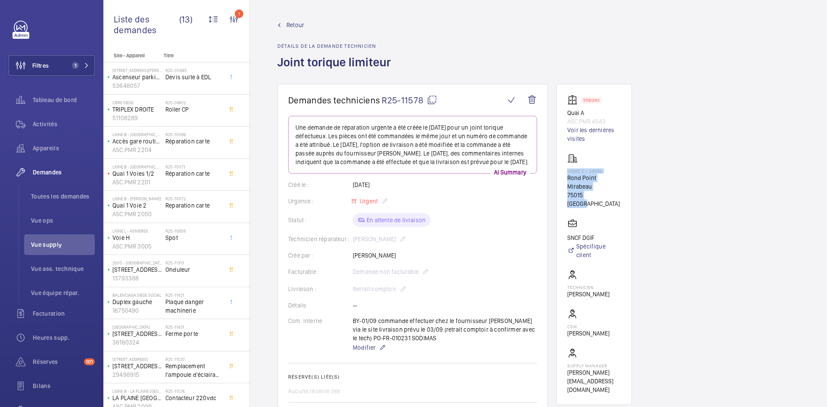
drag, startPoint x: 590, startPoint y: 185, endPoint x: 559, endPoint y: 172, distance: 33.9
click at [559, 172] on wm-front-card "Stopped Quai A ASC.PMR 4543 Voir les dernières visites Ligne C - JAVEL Rond Poi…" at bounding box center [594, 244] width 75 height 321
copy div "Ligne C - JAVEL Rond Point Mirabeau 75015 PARIS"
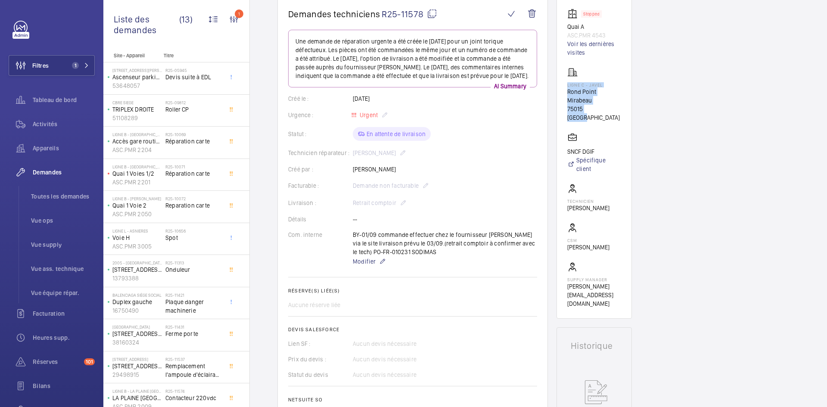
scroll to position [0, 0]
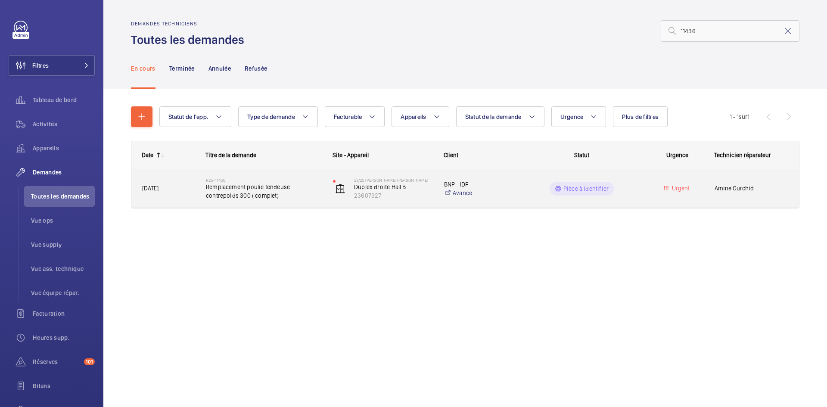
type input "11436"
click at [188, 189] on span "[DATE]" at bounding box center [168, 189] width 53 height 10
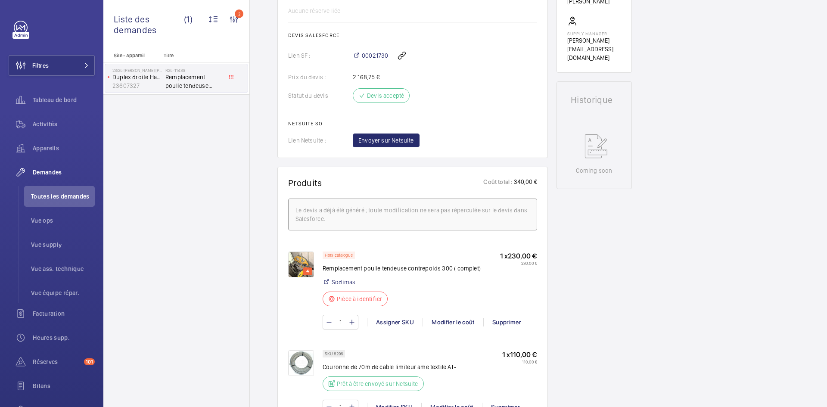
scroll to position [414, 0]
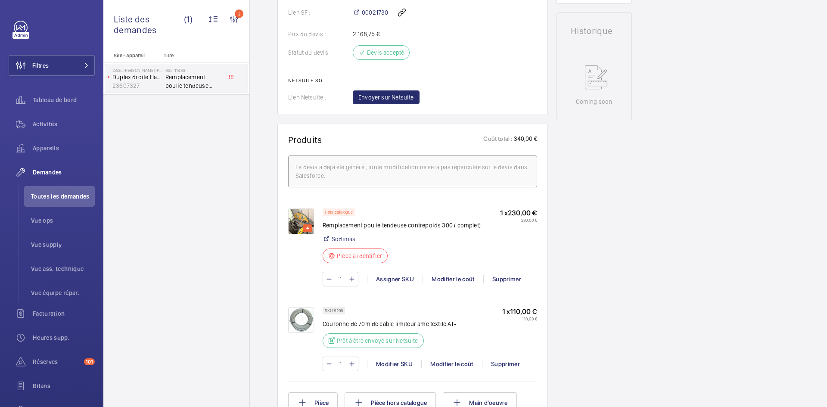
click at [306, 222] on img at bounding box center [301, 222] width 26 height 26
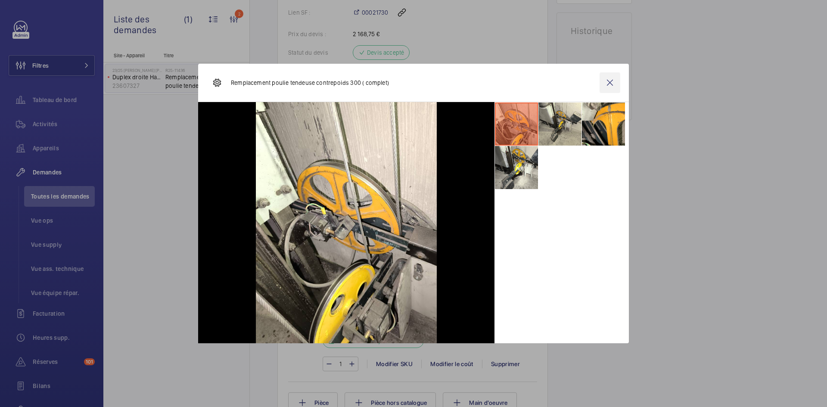
click at [617, 80] on wm-front-icon-button at bounding box center [610, 82] width 21 height 21
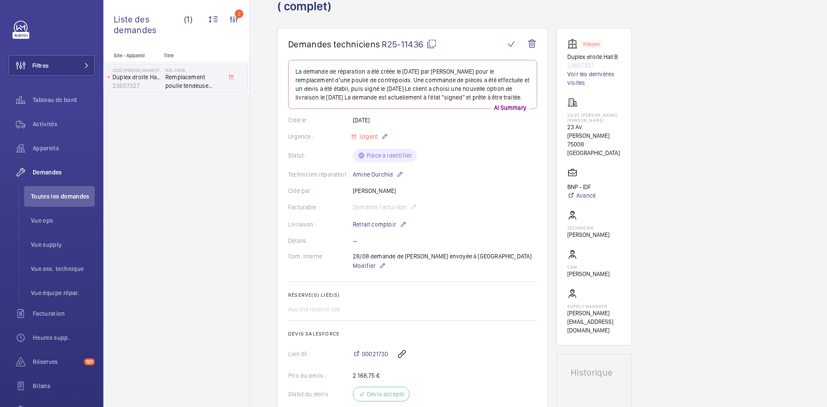
scroll to position [69, 0]
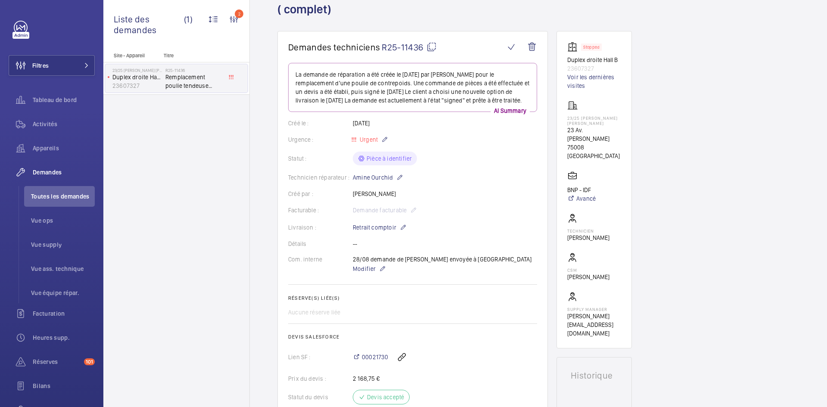
click at [431, 45] on mat-icon at bounding box center [432, 47] width 10 height 10
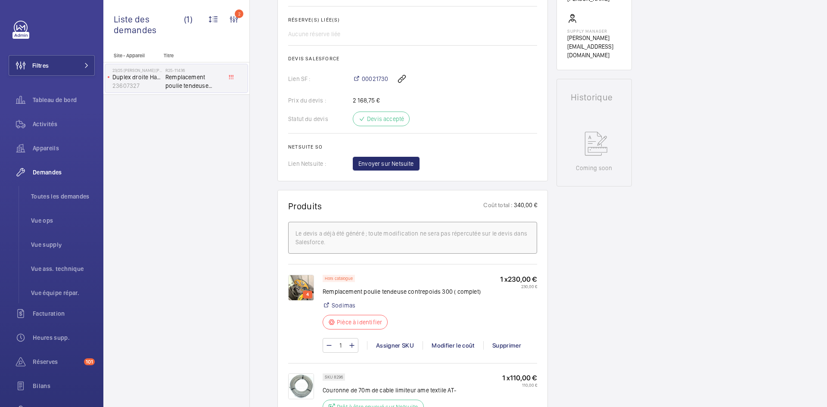
scroll to position [414, 0]
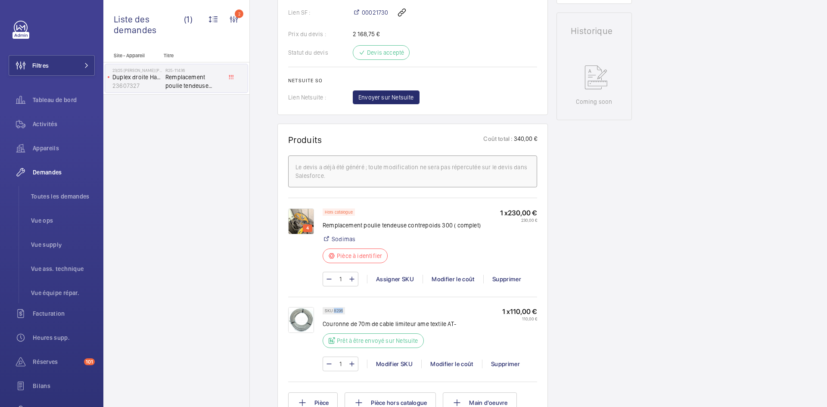
drag, startPoint x: 344, startPoint y: 310, endPoint x: 334, endPoint y: 312, distance: 10.5
click at [334, 312] on div "SKU 8296" at bounding box center [334, 310] width 22 height 7
copy p "8296"
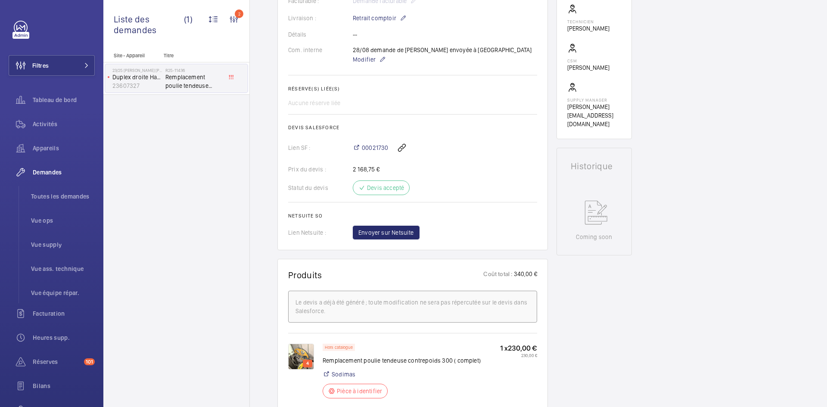
scroll to position [371, 0]
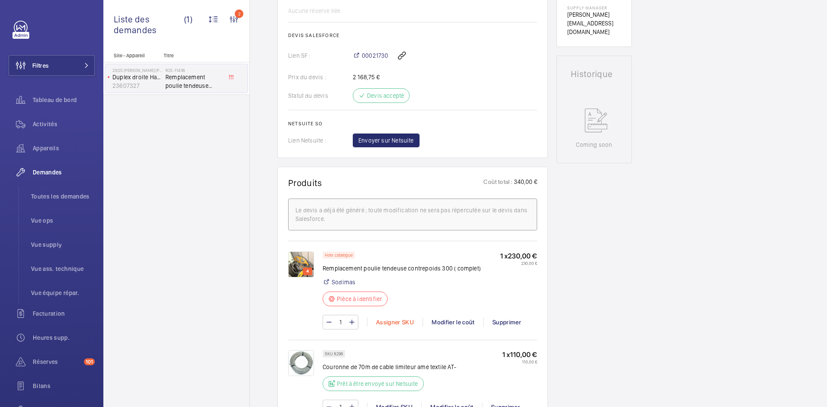
click at [391, 320] on div "Assigner SKU" at bounding box center [395, 322] width 56 height 9
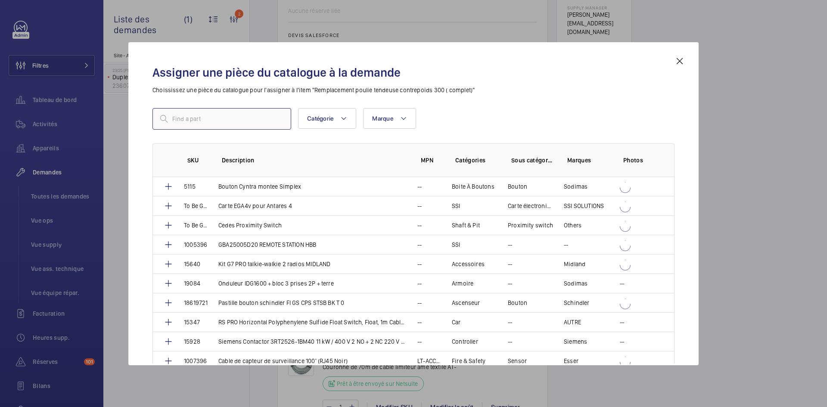
click at [208, 121] on input "text" at bounding box center [222, 119] width 139 height 22
paste input "1010135"
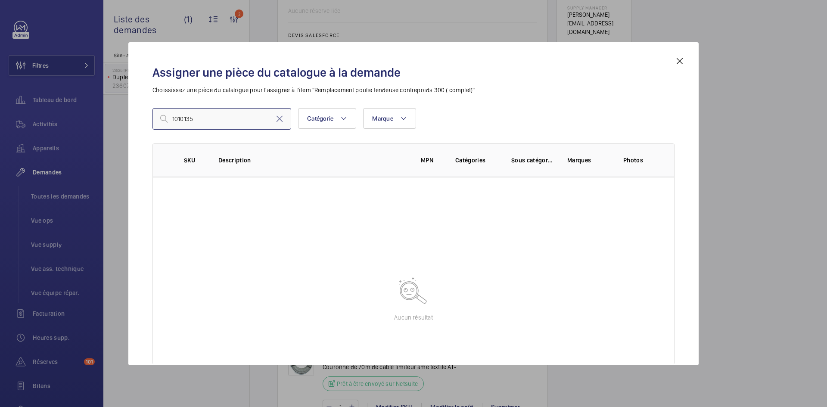
click at [219, 116] on input "1010135" at bounding box center [222, 119] width 139 height 22
type input "1010135"
click at [279, 120] on mat-icon at bounding box center [280, 119] width 10 height 10
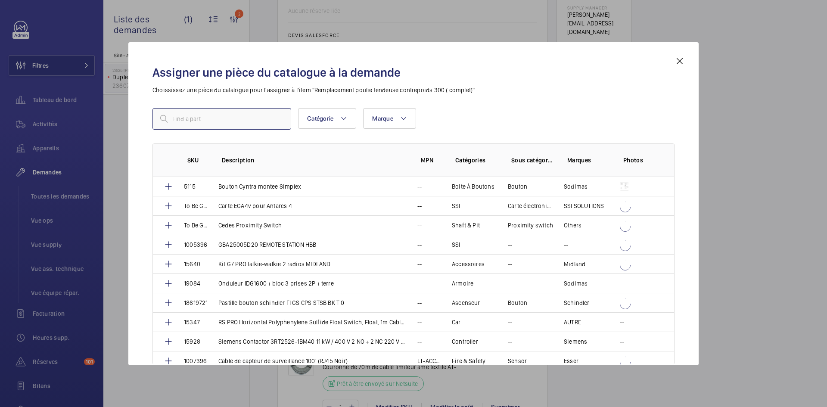
paste input "1010135"
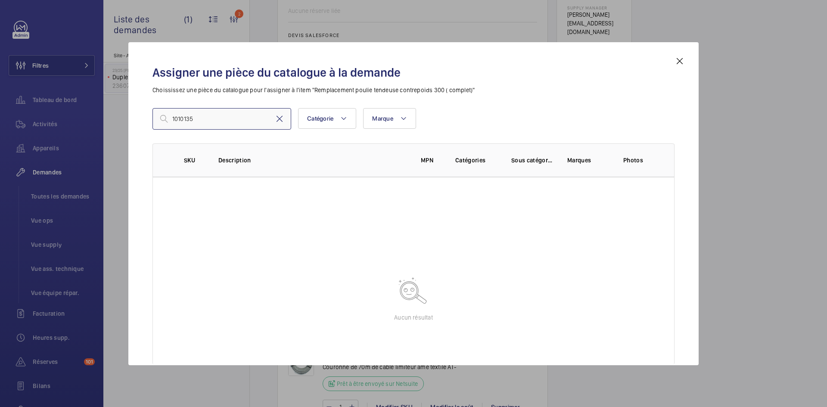
type input "1010135"
click at [278, 120] on mat-icon at bounding box center [280, 119] width 10 height 10
click at [677, 59] on mat-icon at bounding box center [680, 61] width 10 height 10
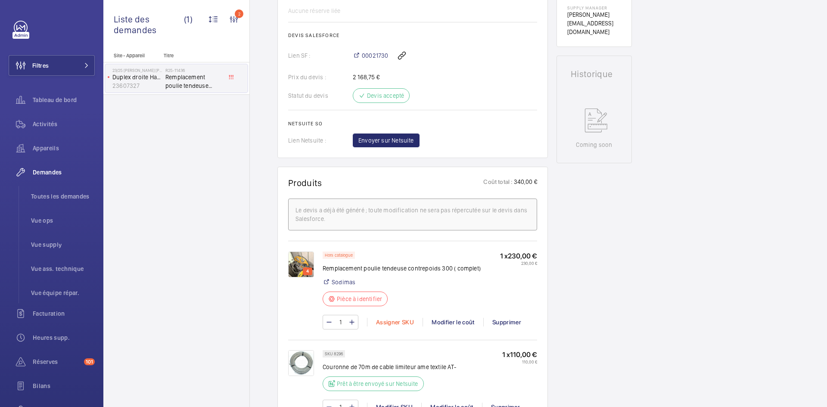
click at [390, 321] on div "Assigner SKU" at bounding box center [395, 322] width 56 height 9
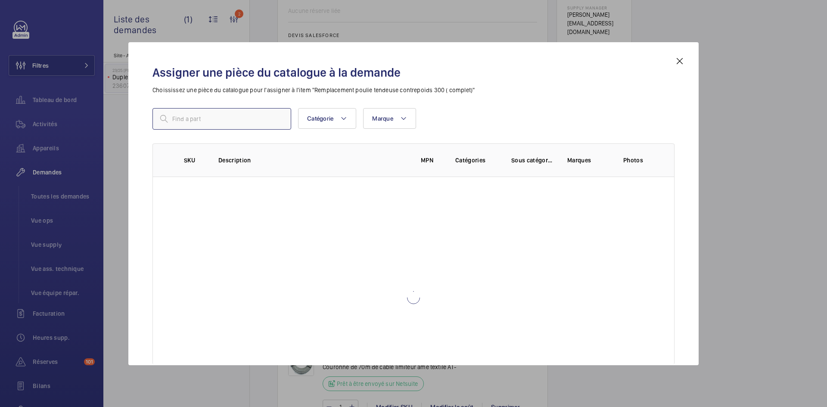
click at [213, 118] on input "text" at bounding box center [222, 119] width 139 height 22
paste input "1010135"
type input "1010135"
click at [208, 184] on td "1010135" at bounding box center [191, 186] width 34 height 19
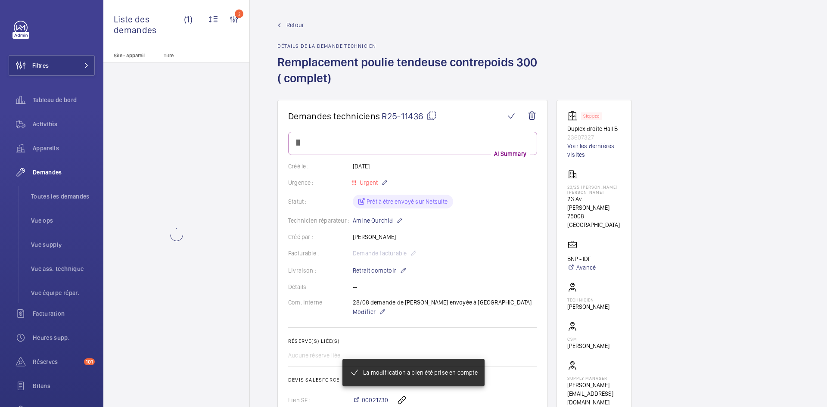
scroll to position [371, 0]
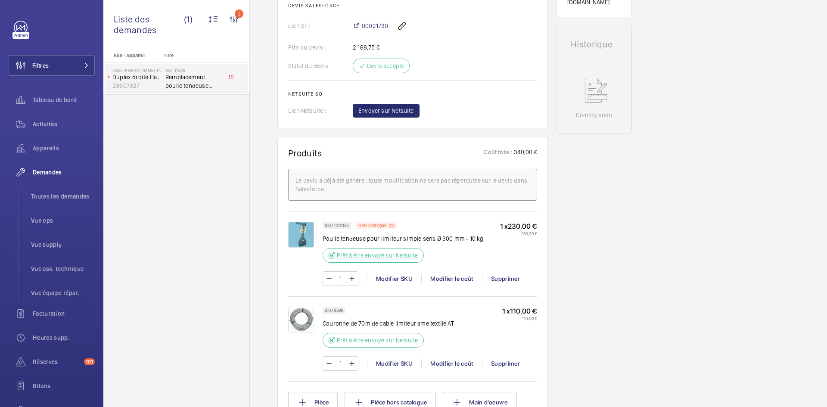
scroll to position [353, 0]
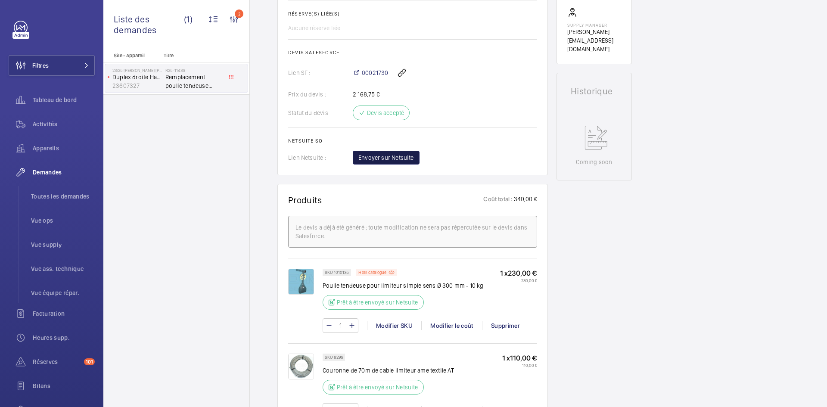
click at [412, 153] on span "Envoyer sur Netsuite" at bounding box center [387, 157] width 56 height 9
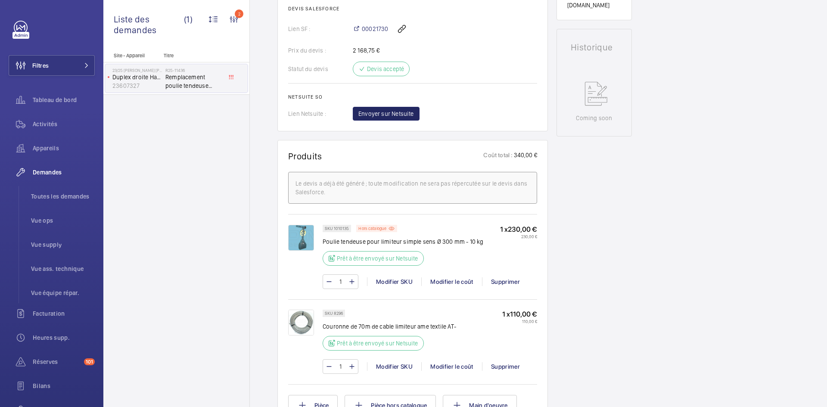
scroll to position [345, 0]
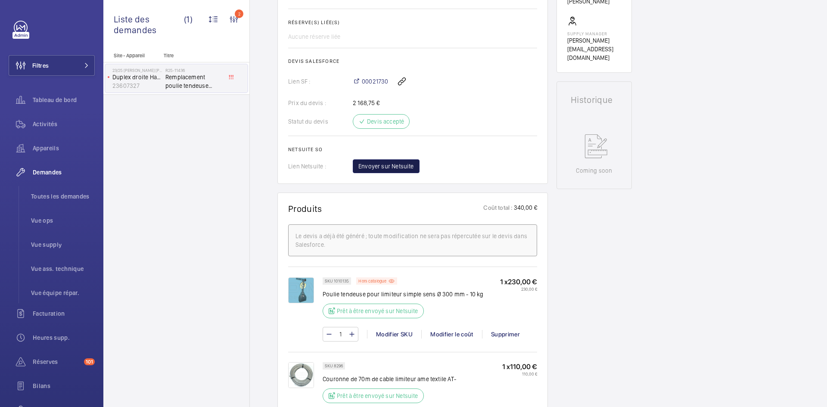
click at [406, 165] on span "Envoyer sur Netsuite" at bounding box center [387, 166] width 56 height 9
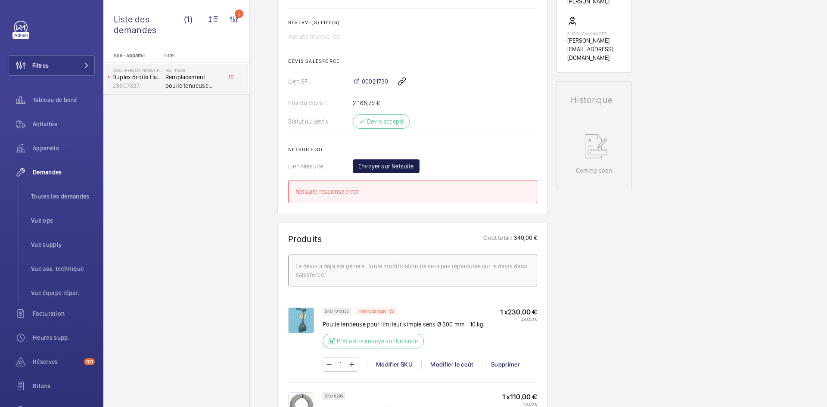
click at [406, 165] on span "Envoyer sur Netsuite" at bounding box center [387, 166] width 56 height 9
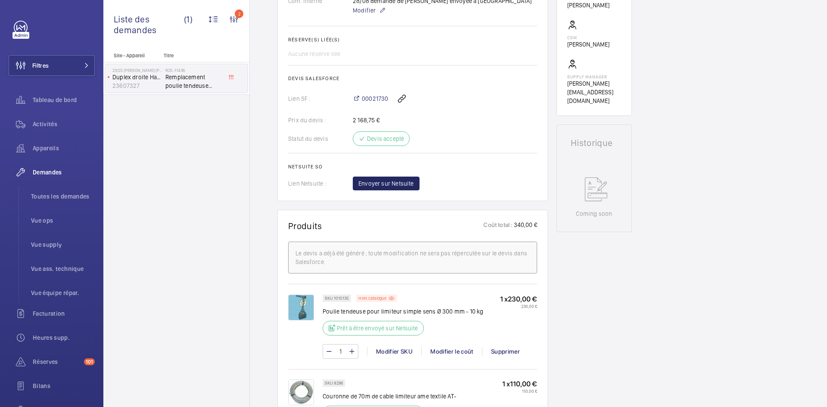
scroll to position [328, 0]
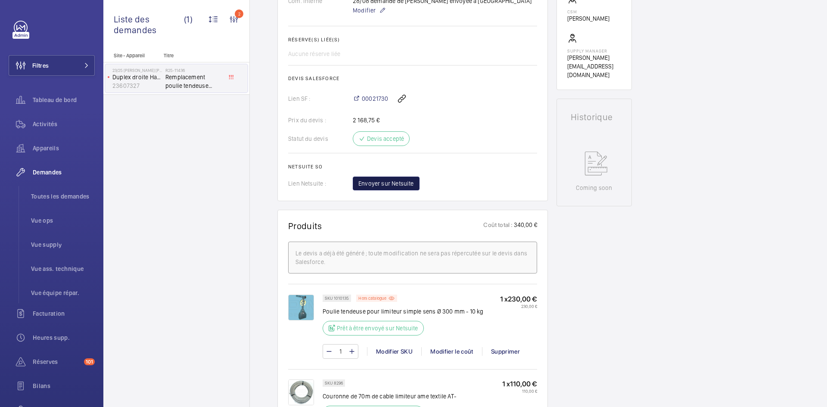
click at [390, 184] on span "Envoyer sur Netsuite" at bounding box center [387, 183] width 56 height 9
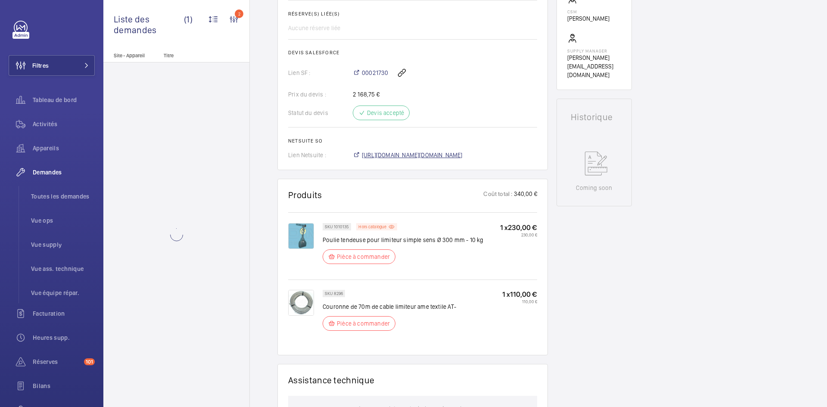
click at [450, 155] on span "[URL][DOMAIN_NAME][DOMAIN_NAME]" at bounding box center [412, 155] width 101 height 9
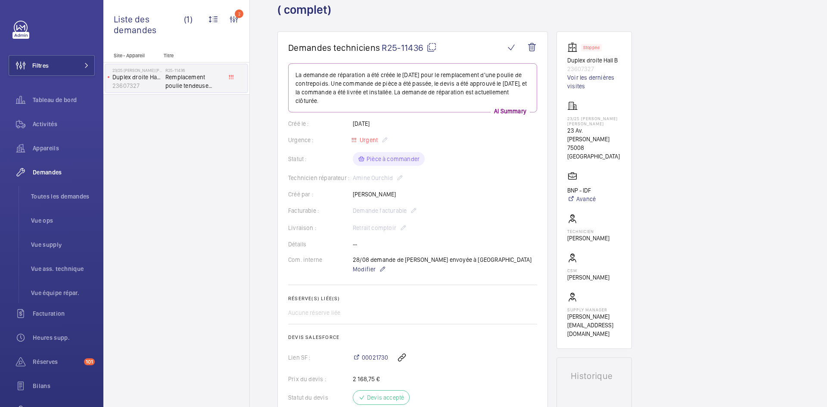
scroll to position [9, 0]
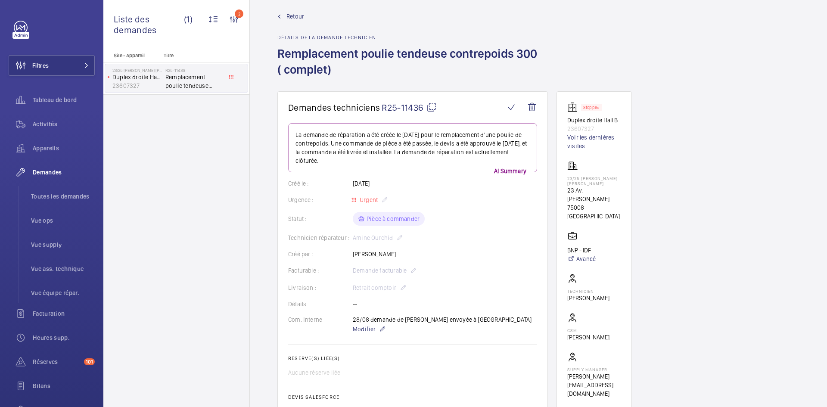
click at [432, 105] on mat-icon at bounding box center [432, 107] width 10 height 10
drag, startPoint x: 612, startPoint y: 206, endPoint x: 566, endPoint y: 178, distance: 53.5
click at [566, 178] on wm-front-card "Stopped Duplex droite Hall B 23607327 Voir les dernières visites 23/25 [PERSON_…" at bounding box center [594, 250] width 75 height 318
copy div "23/25 [PERSON_NAME] [PERSON_NAME] 23 Av. [PERSON_NAME][GEOGRAPHIC_DATA]"
click at [362, 331] on span "Modifier" at bounding box center [364, 329] width 23 height 9
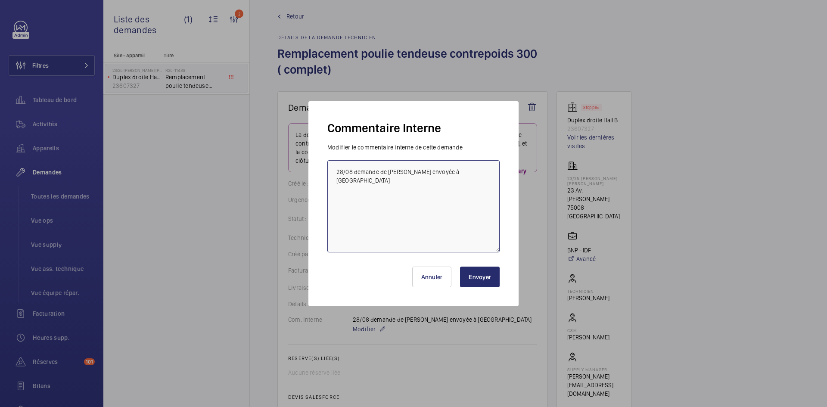
click at [335, 172] on textarea "28/08 demande de [PERSON_NAME] envoyée à [GEOGRAPHIC_DATA]" at bounding box center [414, 206] width 172 height 92
paste textarea "BY-01/09 commande effectuer chez le fournisseur [PERSON_NAME] via le site livra…"
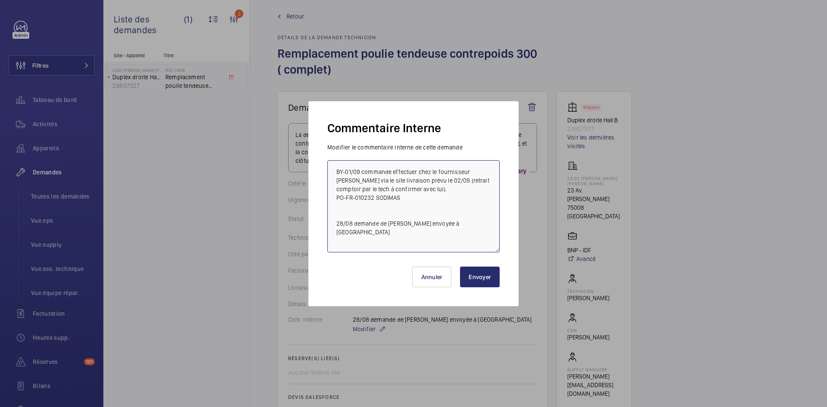
type textarea "BY-01/09 commande effectuer chez le fournisseur [PERSON_NAME] via le site livra…"
click at [485, 277] on button "Envoyer" at bounding box center [480, 277] width 40 height 21
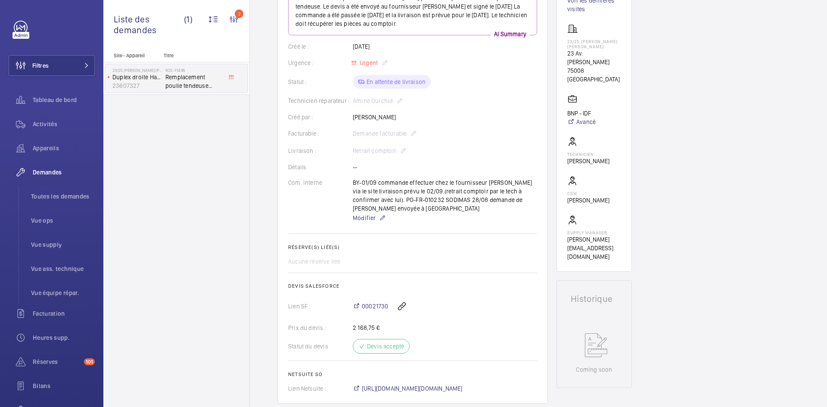
scroll to position [52, 0]
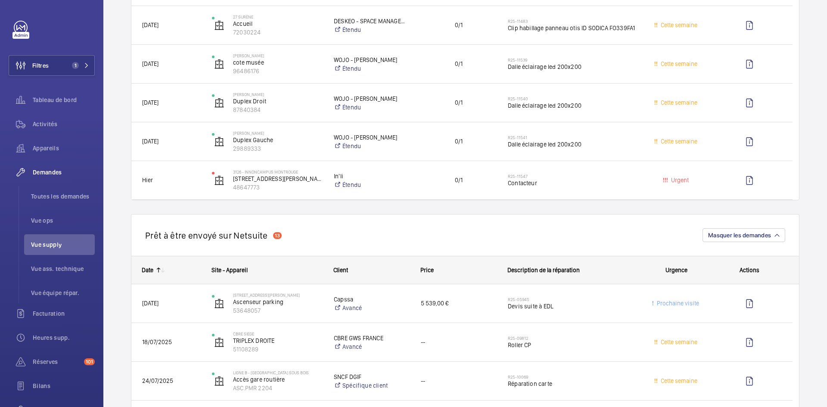
scroll to position [819, 0]
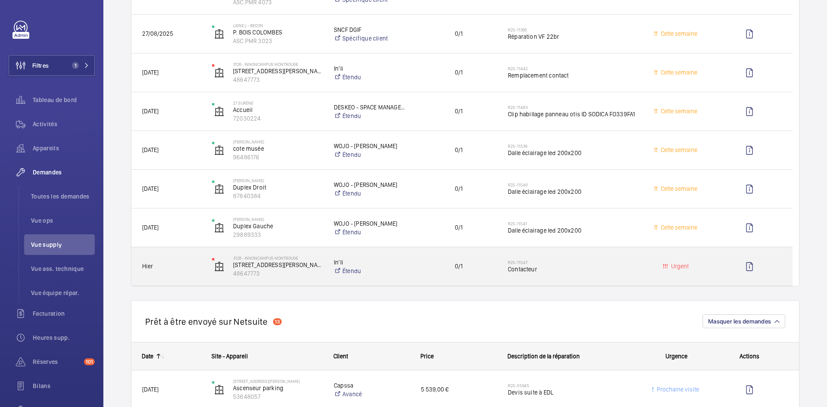
click at [207, 262] on div "3126 - INNONCAMPUS MONTROUGE [STREET_ADDRESS][PERSON_NAME]" at bounding box center [262, 266] width 121 height 35
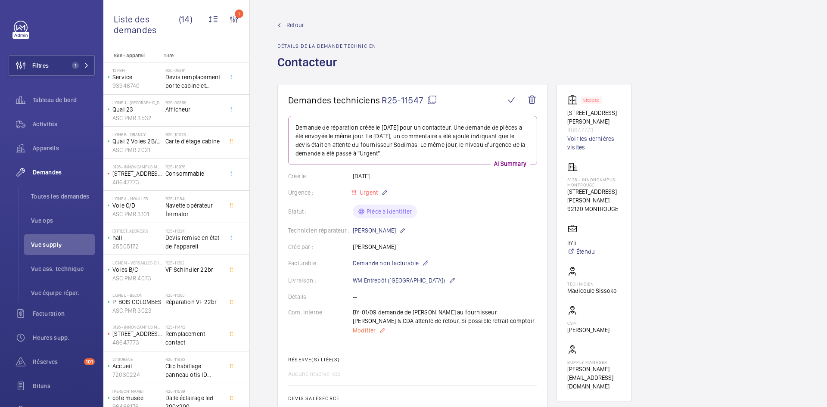
click at [368, 330] on span "Modifier" at bounding box center [364, 330] width 23 height 9
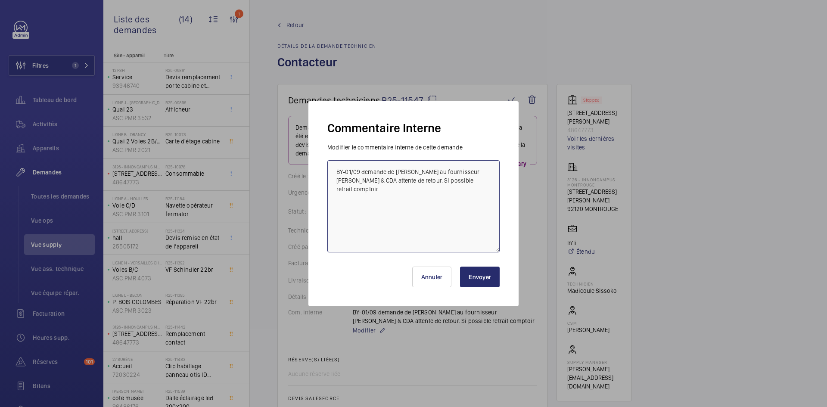
click at [335, 171] on textarea "BY-01/09 demande de devis au fournisseur Sodimas & CDA attente de retour. Si po…" at bounding box center [414, 206] width 172 height 92
paste textarea "110v 50/60hz"
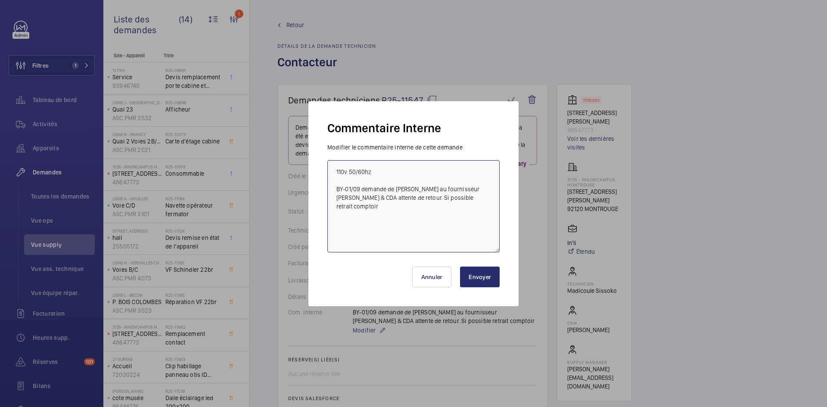
type textarea "110v 50/60hz BY-01/09 demande de devis au fournisseur Sodimas & CDA attente de …"
click at [482, 275] on button "Envoyer" at bounding box center [480, 277] width 40 height 21
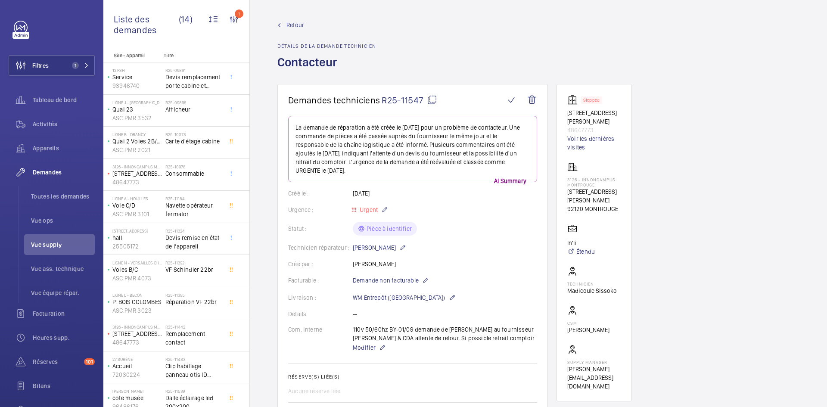
click at [296, 25] on span "Retour" at bounding box center [296, 25] width 18 height 9
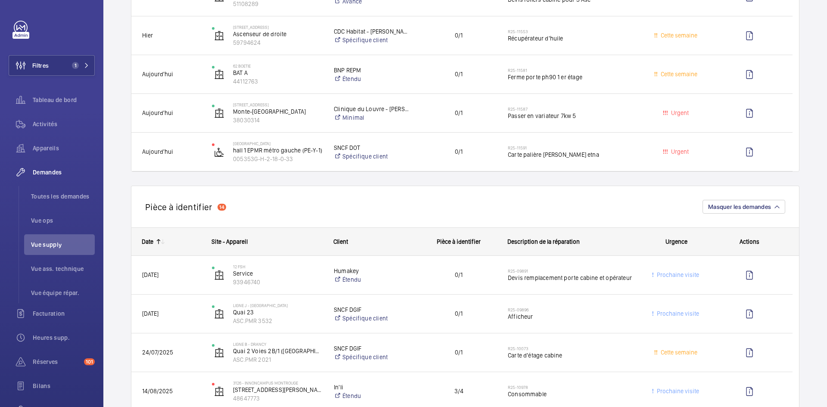
scroll to position [302, 0]
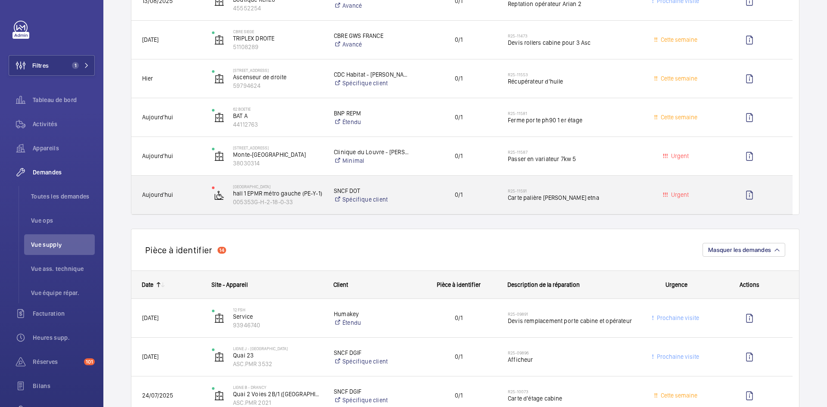
click at [199, 189] on div "Aujourd'hui" at bounding box center [166, 194] width 69 height 27
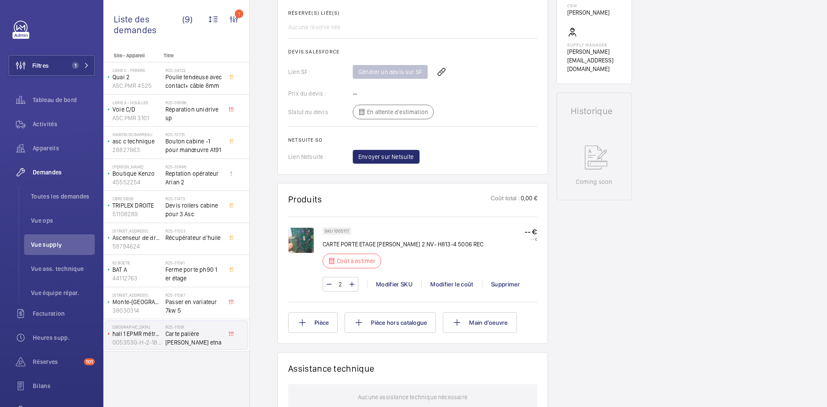
scroll to position [345, 0]
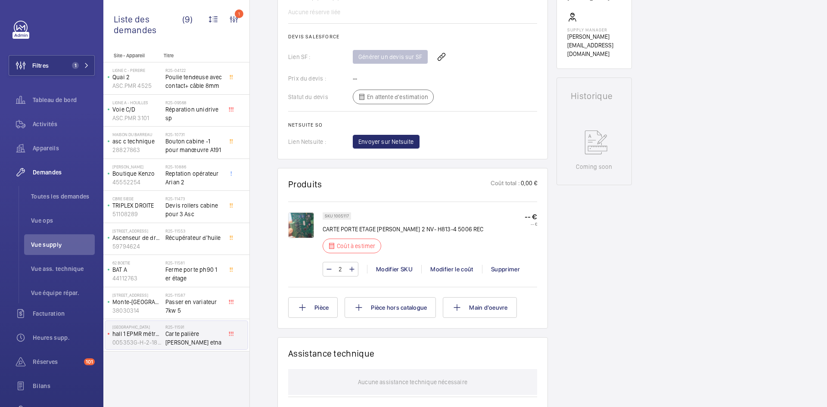
click at [310, 220] on img at bounding box center [301, 225] width 26 height 26
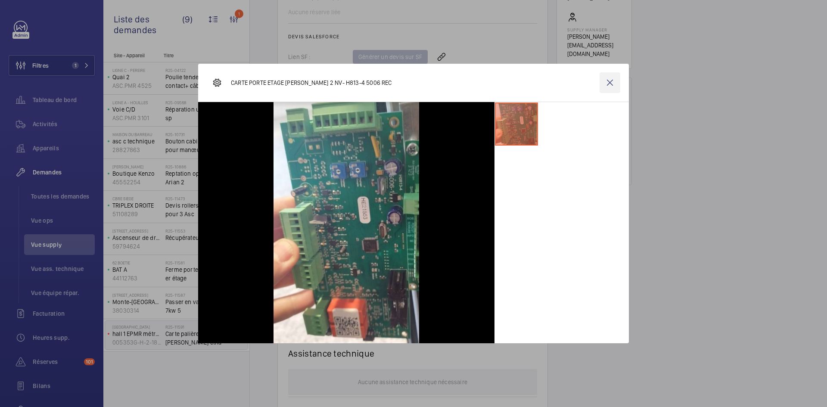
click at [608, 82] on wm-front-icon-button at bounding box center [610, 82] width 21 height 21
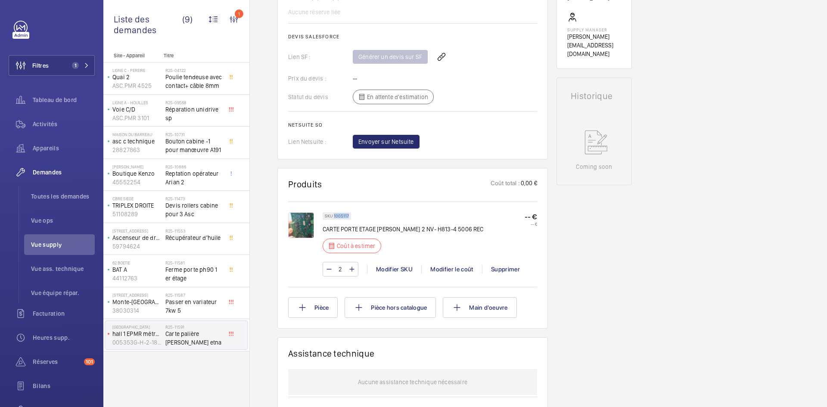
drag, startPoint x: 349, startPoint y: 215, endPoint x: 334, endPoint y: 216, distance: 15.6
click at [334, 216] on div "SKU 1005117" at bounding box center [337, 215] width 28 height 7
copy p "1005117"
click at [449, 265] on div "Modifier le coût" at bounding box center [451, 269] width 61 height 9
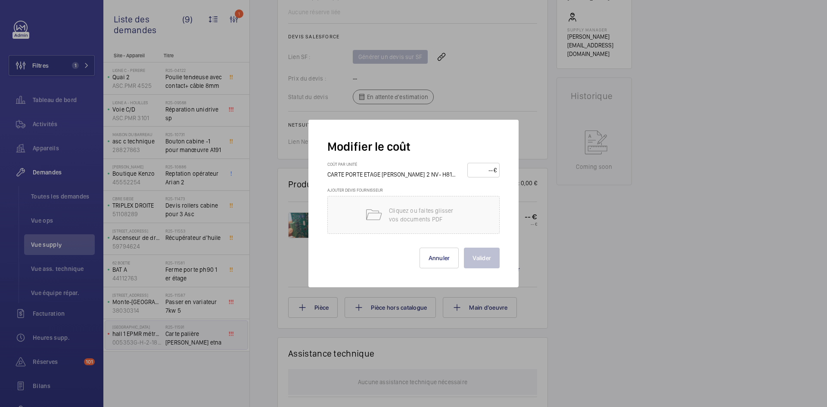
click at [479, 169] on input "number" at bounding box center [482, 170] width 23 height 14
type input "150"
click at [491, 258] on button "Valider" at bounding box center [482, 258] width 36 height 21
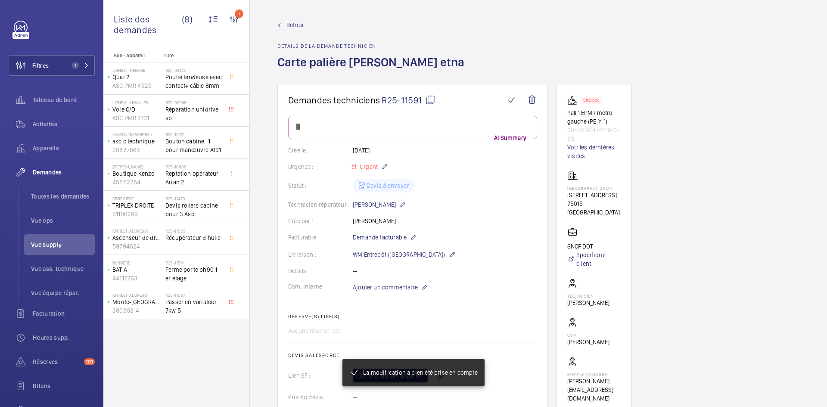
click at [294, 25] on span "Retour" at bounding box center [296, 25] width 18 height 9
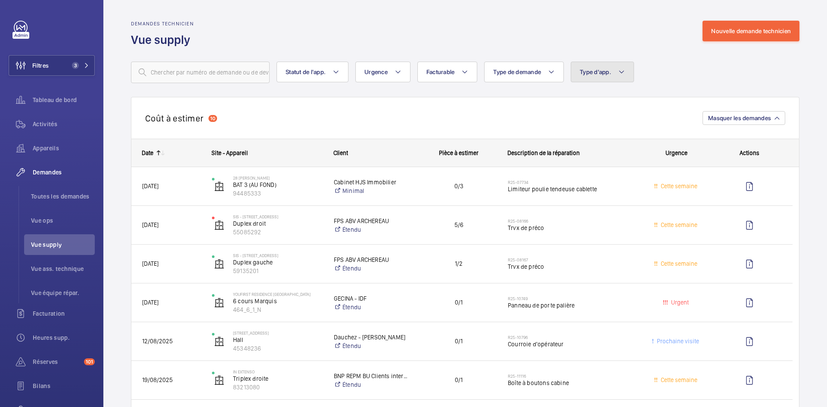
click at [620, 71] on mat-icon at bounding box center [621, 72] width 7 height 10
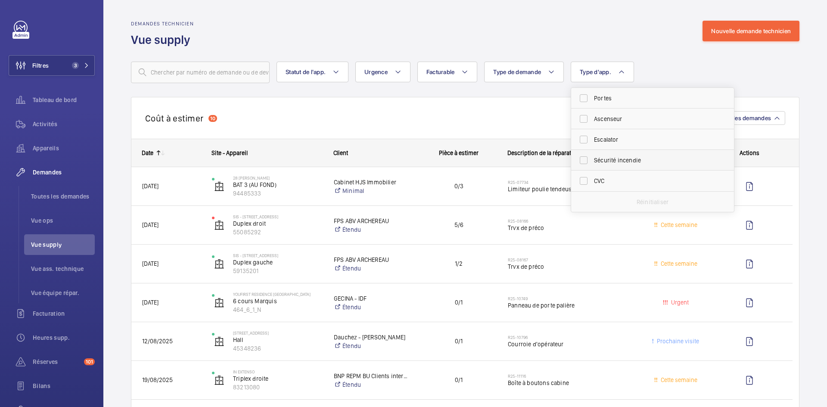
click at [582, 160] on label "Sécurité incendie" at bounding box center [646, 160] width 150 height 21
click at [582, 160] on input "Sécurité incendie" at bounding box center [583, 160] width 17 height 17
checkbox input "true"
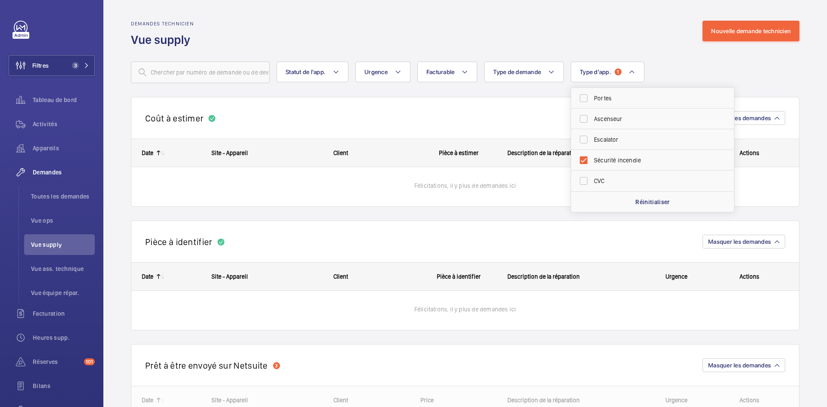
click at [682, 60] on wm-front-routed-filters "Statut de l'app. Urgence Facturable Type de demande Type d'app. 1 Portes Ascens…" at bounding box center [465, 65] width 669 height 35
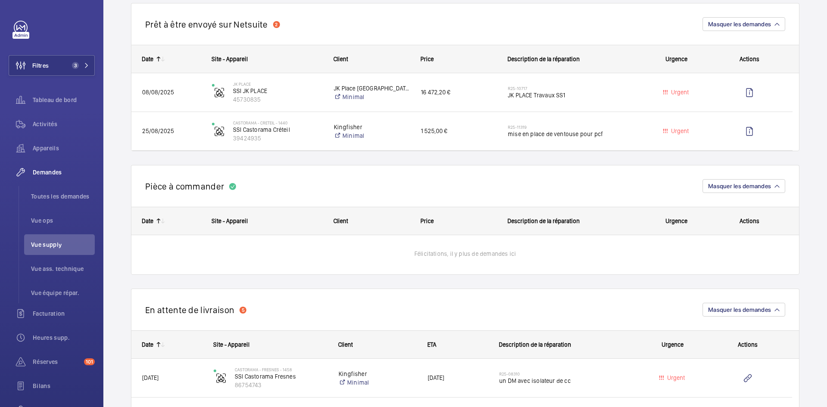
scroll to position [345, 0]
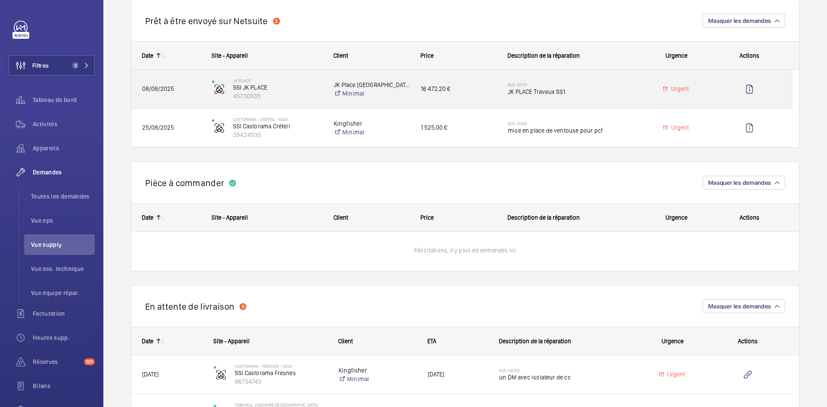
click at [193, 84] on span "08/08/2025" at bounding box center [171, 89] width 59 height 10
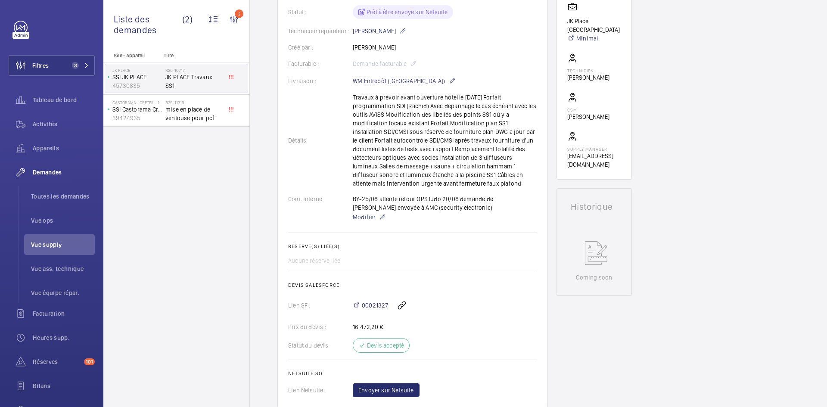
scroll to position [129, 0]
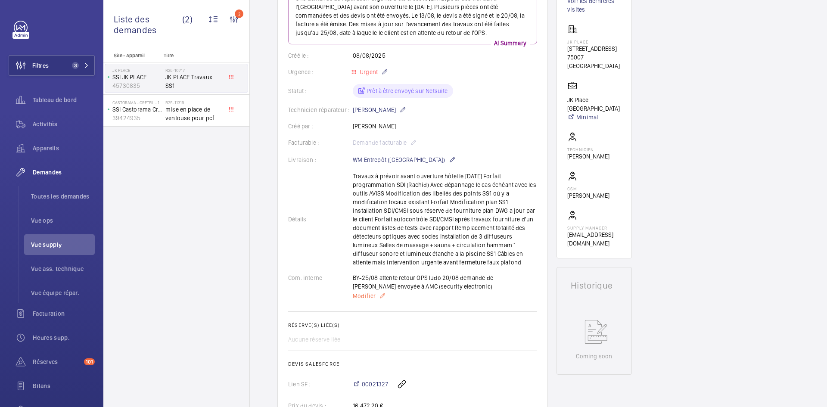
click at [366, 299] on span "Modifier" at bounding box center [364, 296] width 23 height 9
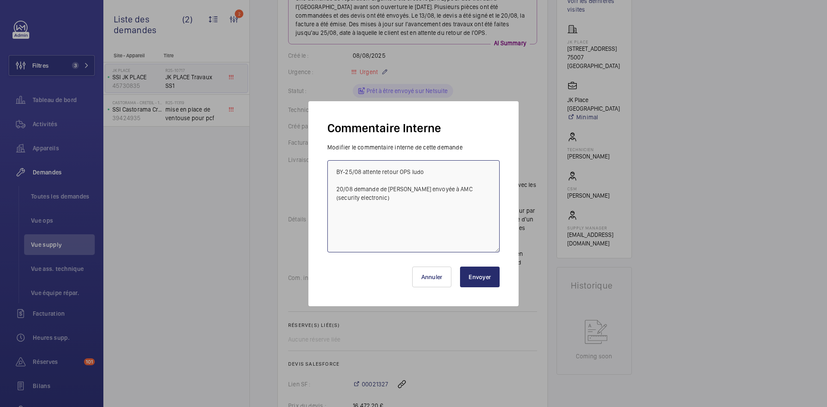
click at [333, 170] on textarea "BY-25/08 attente retour OPS ludo 20/08 demande de devis envoyée à AMC (security…" at bounding box center [414, 206] width 172 height 92
type textarea "BY-25/08 attente retour OPS ludo 20/08 demande de devis envoyée à AMC (security…"
click at [442, 280] on button "Annuler" at bounding box center [432, 277] width 40 height 21
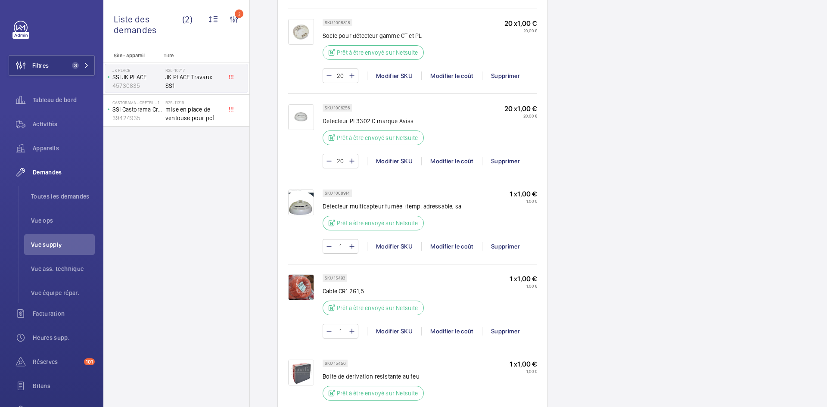
scroll to position [776, 0]
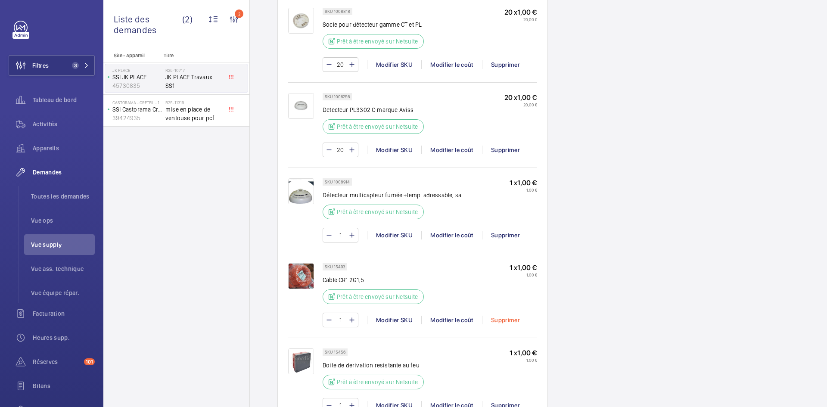
click at [511, 321] on div "Supprimer" at bounding box center [505, 320] width 47 height 9
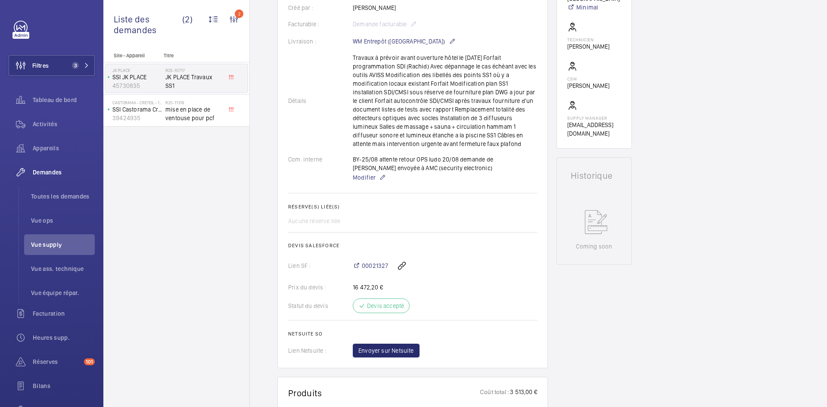
scroll to position [198, 0]
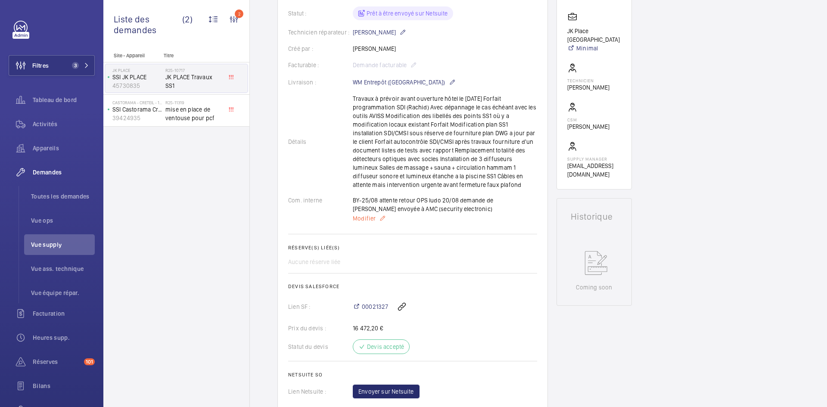
click at [364, 219] on span "Modifier" at bounding box center [364, 218] width 23 height 9
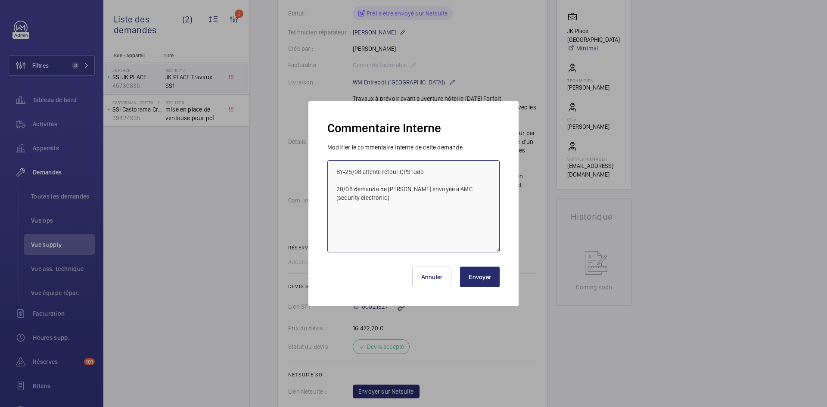
click at [333, 171] on textarea "BY-25/08 attente retour OPS ludo 20/08 demande de devis envoyée à AMC (security…" at bounding box center [414, 206] width 172 height 92
paste textarea "PO-FR-010208"
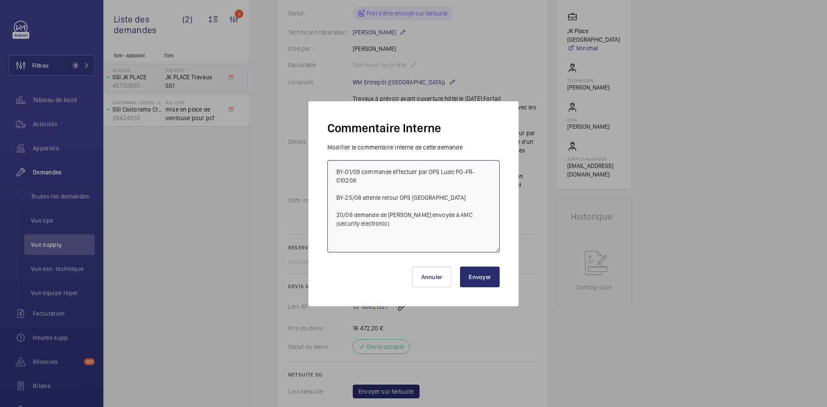
click at [454, 171] on textarea "BY-01/09 commande effectuer par OPS Ludo PO-FR-010208 BY-25/08 attente retour O…" at bounding box center [414, 206] width 172 height 92
type textarea "BY-01/09 commande effectuer par OPS Ludo PO-FR-010208 BY-25/08 attente retour O…"
click at [481, 275] on button "Envoyer" at bounding box center [480, 277] width 40 height 21
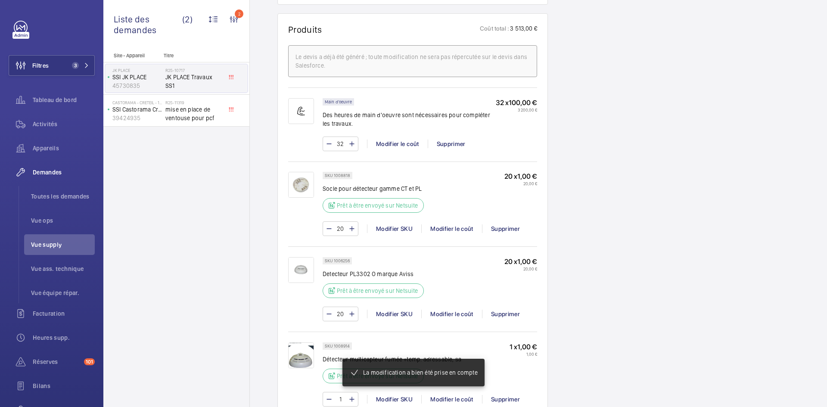
scroll to position [612, 0]
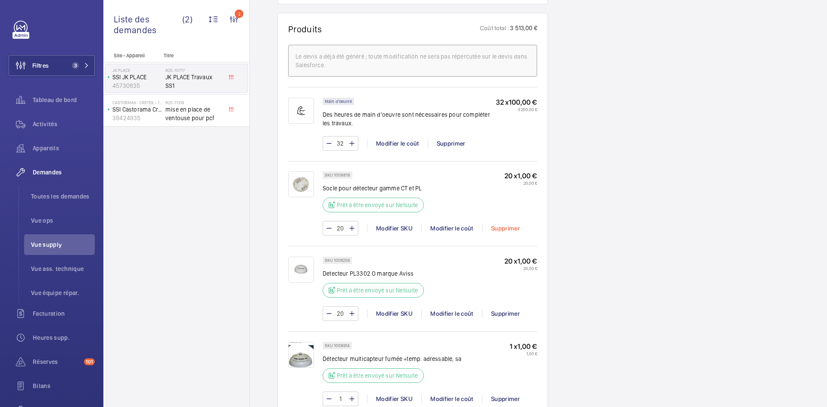
click at [512, 233] on div "Supprimer" at bounding box center [505, 228] width 47 height 9
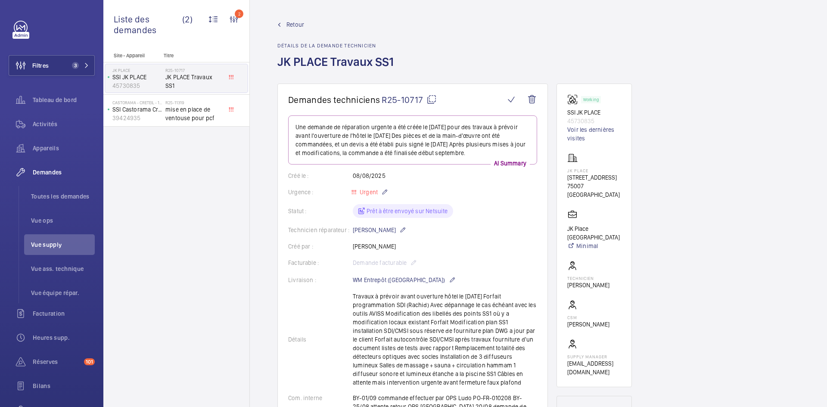
scroll to position [0, 0]
click at [510, 100] on wm-front-icon-button at bounding box center [511, 100] width 21 height 21
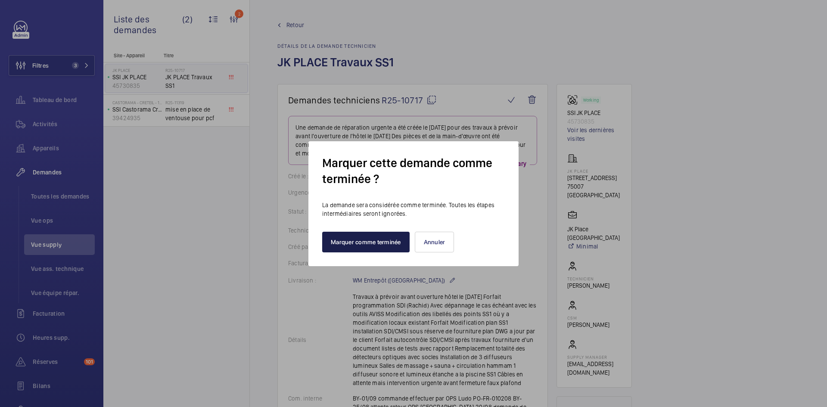
click at [382, 248] on button "Marquer comme terminée" at bounding box center [365, 242] width 87 height 21
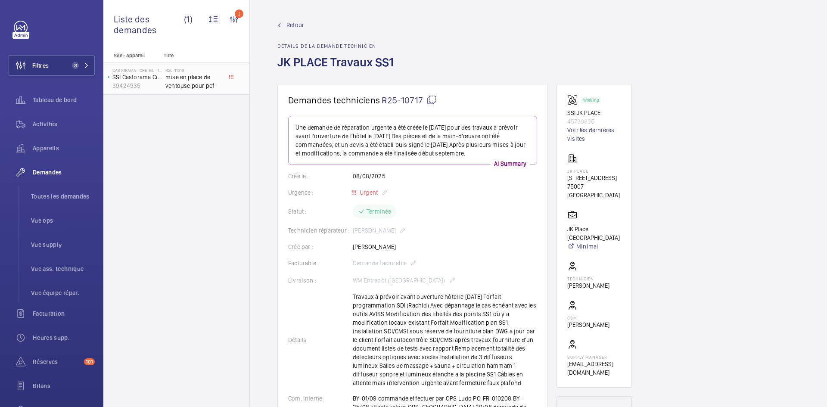
click at [169, 77] on span "mise en place de ventouse pour pcf" at bounding box center [193, 81] width 57 height 17
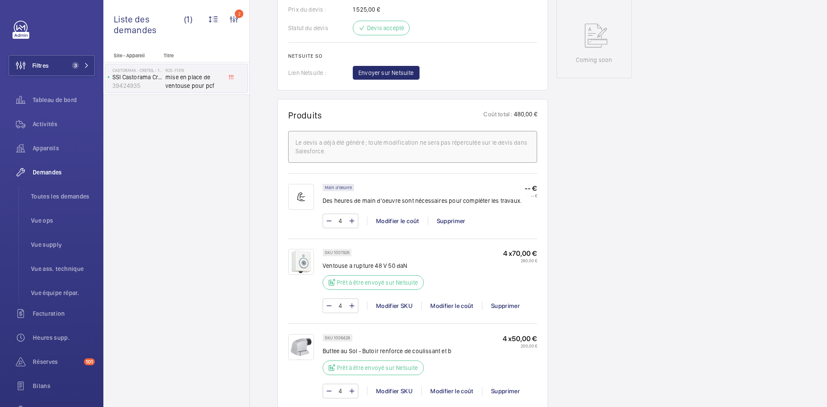
scroll to position [517, 0]
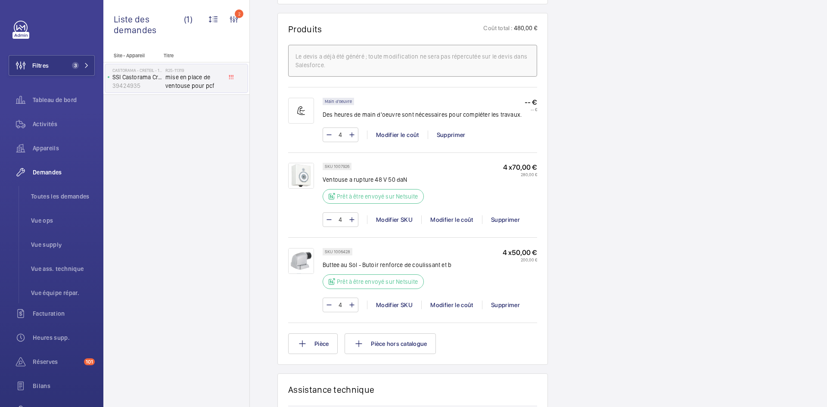
click at [303, 178] on img at bounding box center [301, 176] width 26 height 26
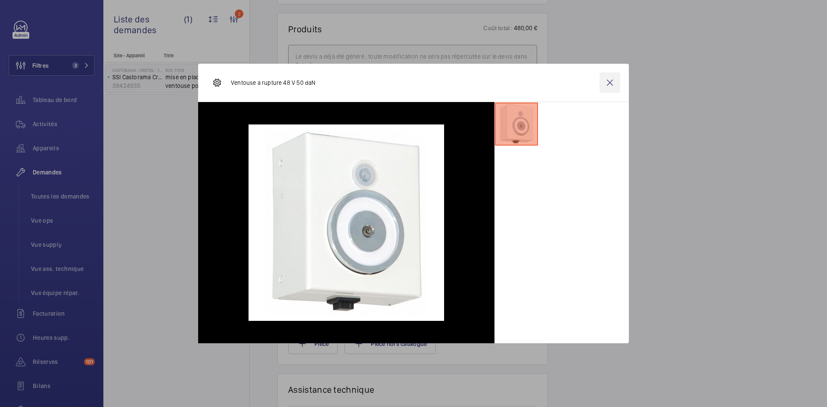
click at [612, 81] on wm-front-icon-button at bounding box center [610, 82] width 21 height 21
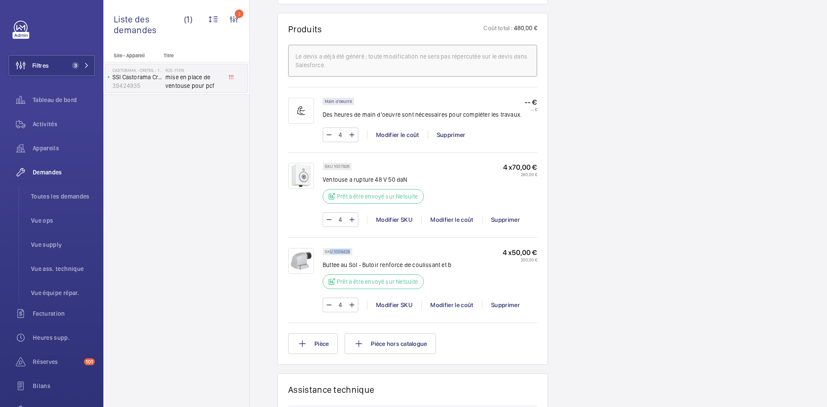
drag, startPoint x: 350, startPoint y: 250, endPoint x: 331, endPoint y: 250, distance: 19.0
click at [331, 250] on p "SKU 1006428" at bounding box center [337, 251] width 25 height 3
drag, startPoint x: 349, startPoint y: 252, endPoint x: 334, endPoint y: 253, distance: 15.1
click at [334, 253] on p "SKU 1006428" at bounding box center [337, 251] width 25 height 3
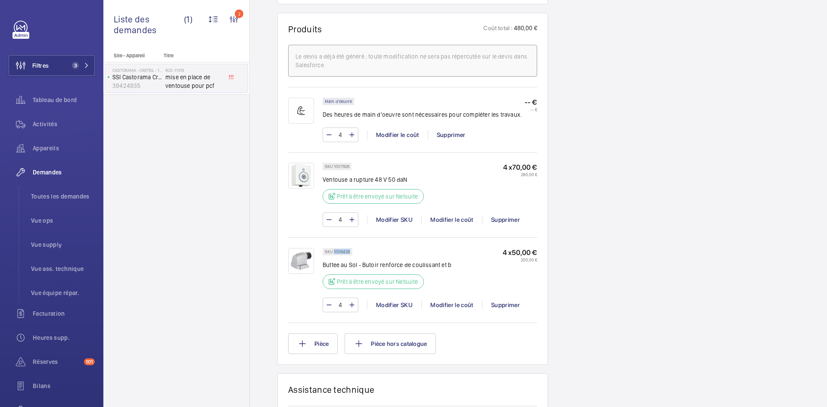
copy p "1006428"
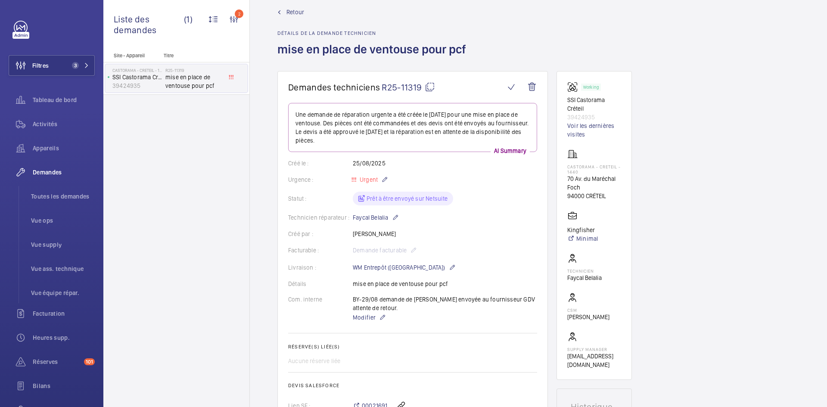
scroll to position [0, 0]
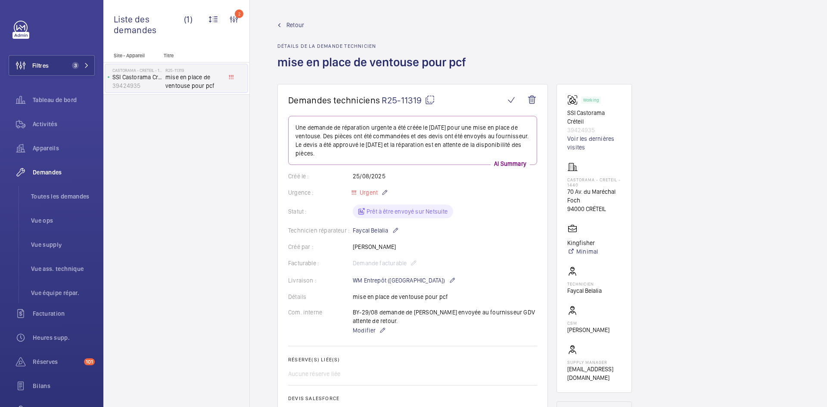
click at [297, 25] on span "Retour" at bounding box center [296, 25] width 18 height 9
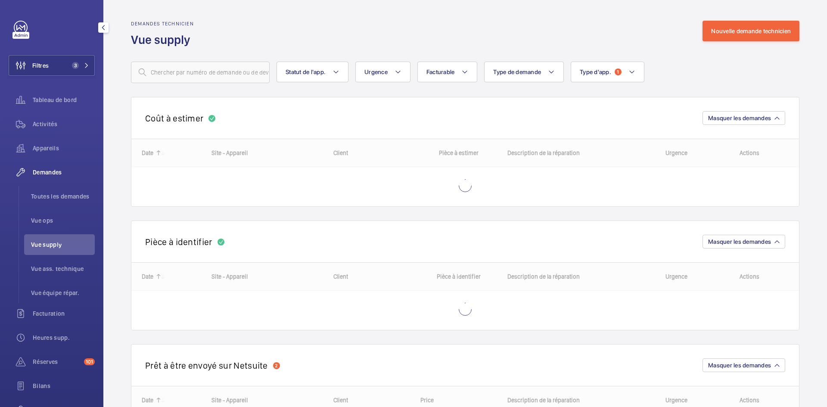
click at [59, 243] on span "Vue supply" at bounding box center [63, 244] width 64 height 9
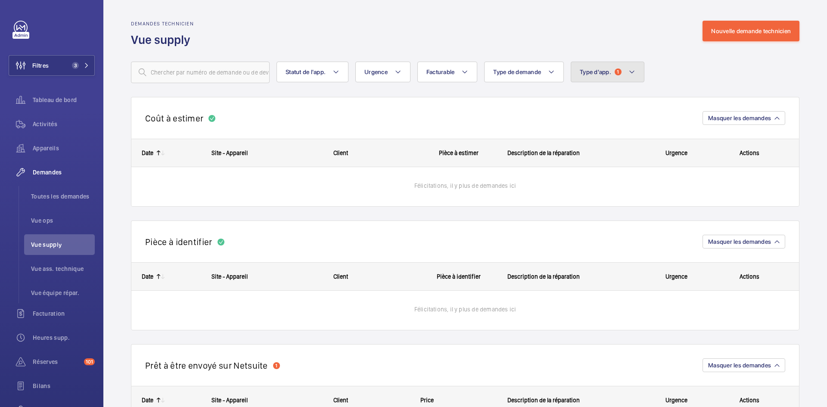
click at [624, 69] on button "Type d'app. 1" at bounding box center [608, 72] width 74 height 21
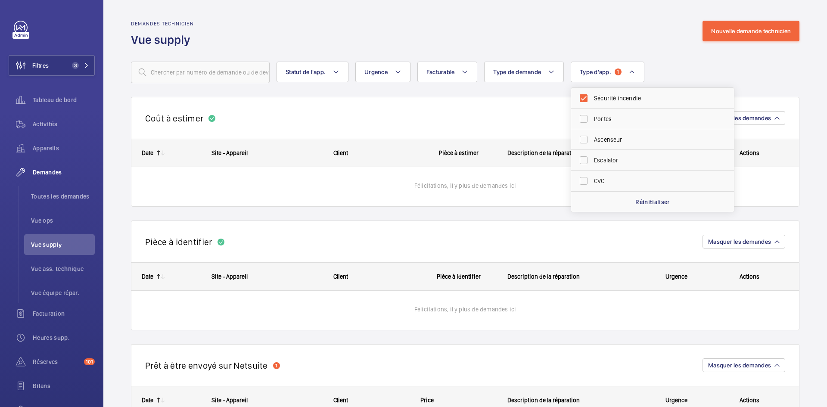
click at [710, 66] on div "Statut de l'app. Urgence Facturable Type de demande Type d'app. 1 Sécurité ince…" at bounding box center [465, 73] width 669 height 22
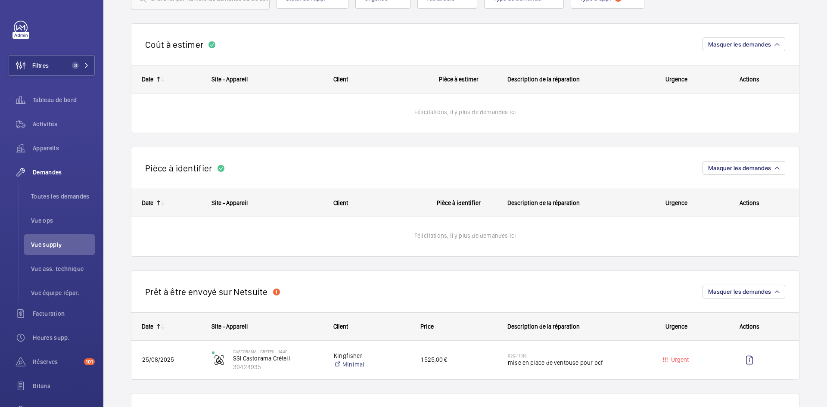
scroll to position [215, 0]
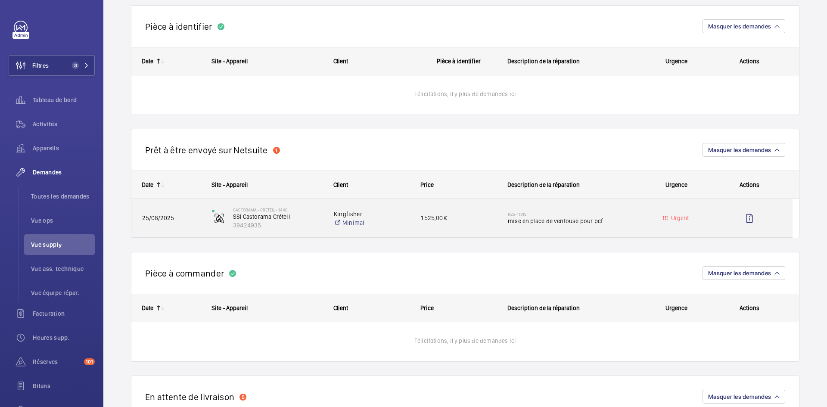
click at [182, 218] on span "25/08/2025" at bounding box center [171, 218] width 59 height 10
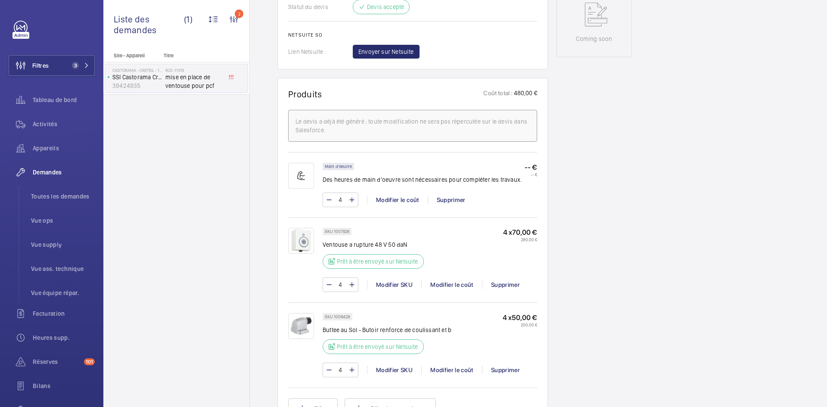
scroll to position [560, 0]
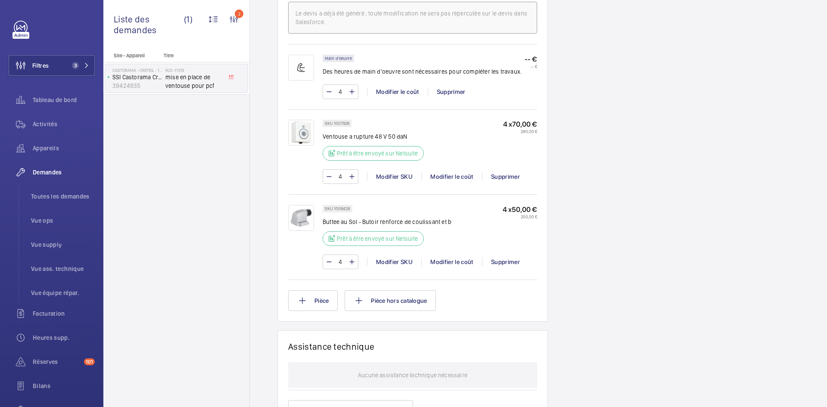
click at [303, 213] on img at bounding box center [301, 218] width 26 height 26
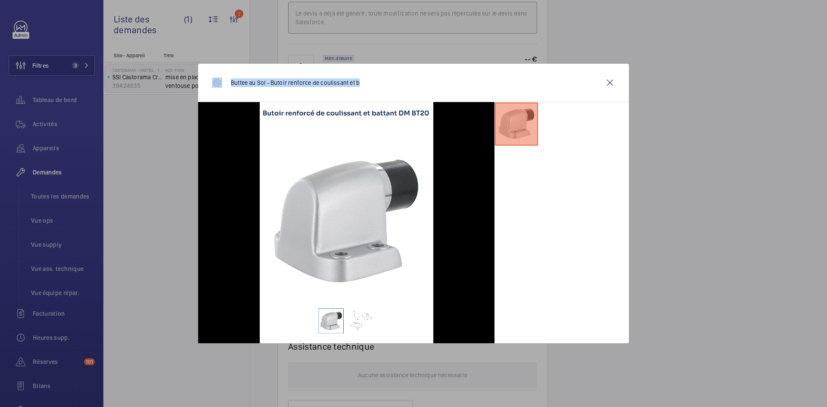
drag, startPoint x: 362, startPoint y: 82, endPoint x: 220, endPoint y: 84, distance: 142.2
click at [220, 84] on div "Buttee au Sol - Butoir renforce de coulissant et b" at bounding box center [413, 83] width 431 height 38
copy div "Buttee au Sol - Butoir renforce de coulissant et b"
click at [610, 86] on wm-front-icon-button at bounding box center [610, 82] width 21 height 21
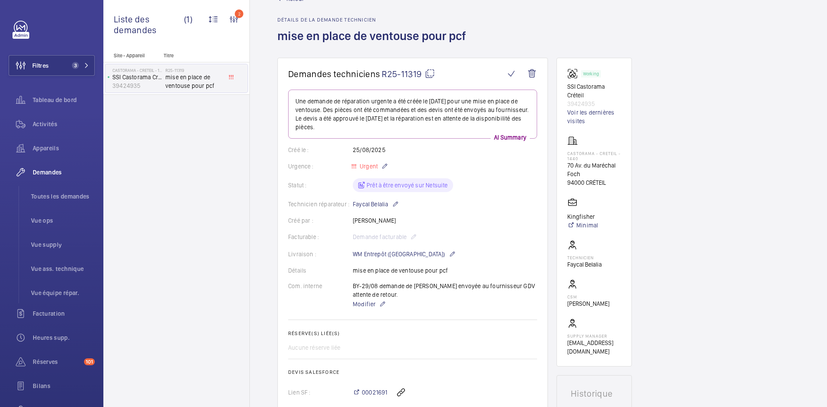
scroll to position [0, 0]
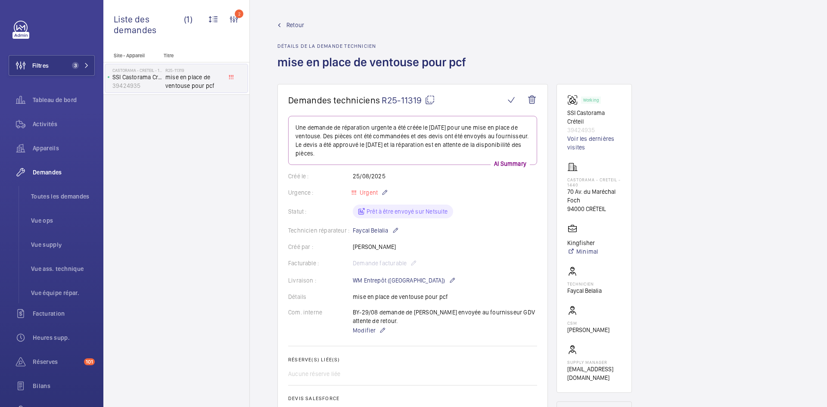
click at [430, 98] on mat-icon at bounding box center [430, 100] width 10 height 10
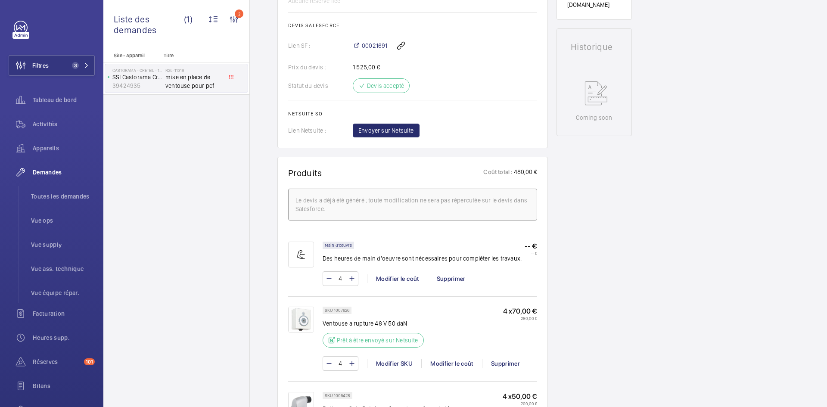
scroll to position [431, 0]
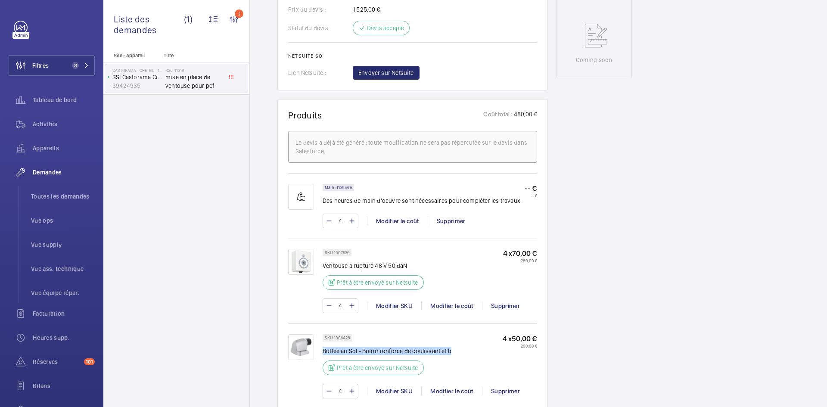
drag, startPoint x: 459, startPoint y: 354, endPoint x: 323, endPoint y: 353, distance: 135.3
click at [323, 353] on div "SKU 1006428 Buttee au Sol - Butoir renforce de coulissant et b Prêt à être envo…" at bounding box center [430, 357] width 215 height 46
copy p "Buttee au Sol - Butoir renforce de coulissant et b"
click at [475, 272] on div "SKU 1007926 Ventouse a rupture 48 V 50 daN Prêt à être envoyé sur Netsuite 4 x …" at bounding box center [430, 272] width 215 height 46
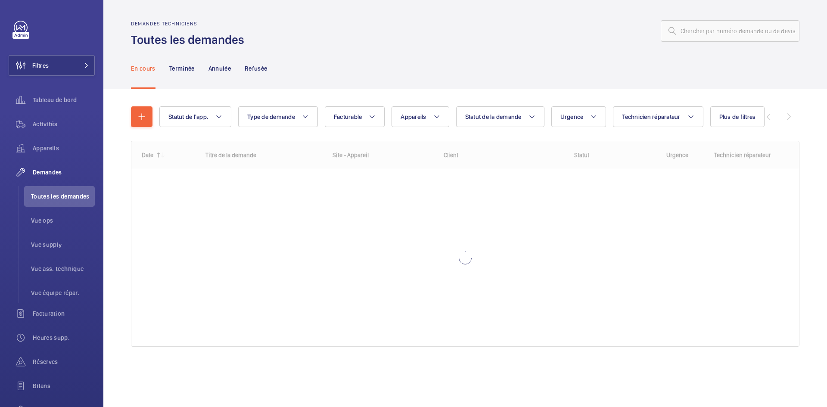
click at [735, 35] on input "text" at bounding box center [730, 31] width 139 height 22
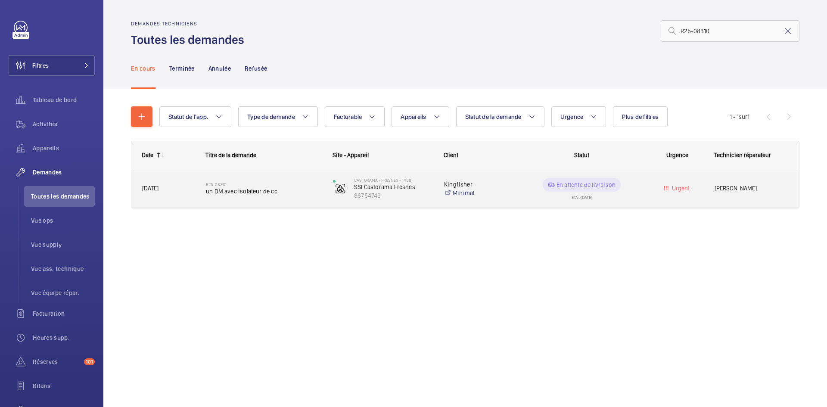
type input "R25-08310"
click at [200, 188] on div "R25-08310 un DM avec isolateur de cc" at bounding box center [259, 188] width 126 height 39
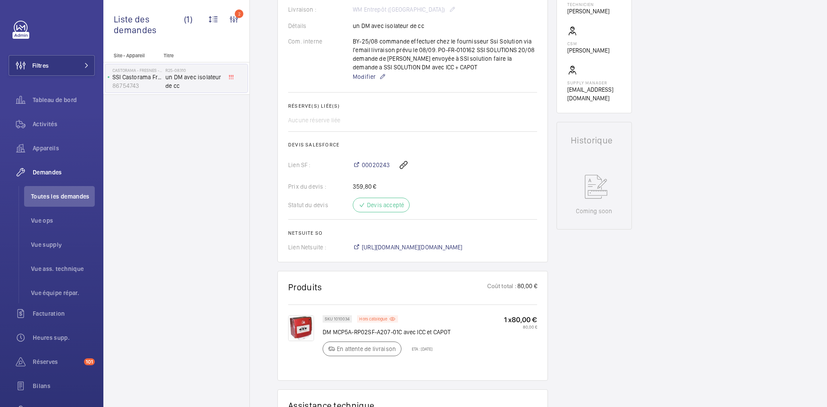
scroll to position [259, 0]
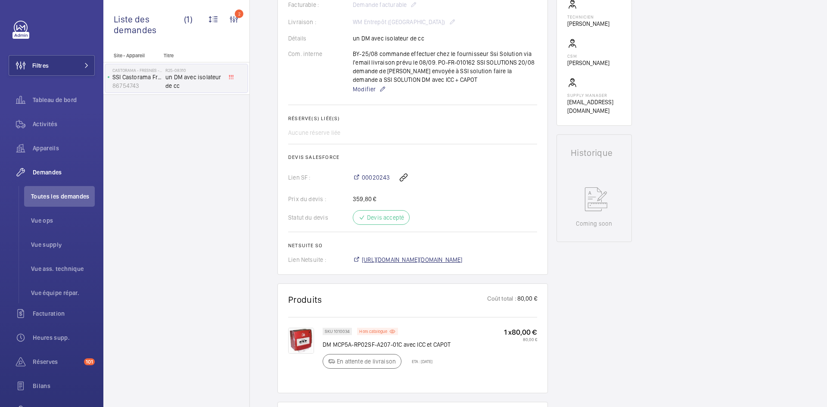
click at [459, 256] on span "[URL][DOMAIN_NAME][DOMAIN_NAME]" at bounding box center [412, 260] width 101 height 9
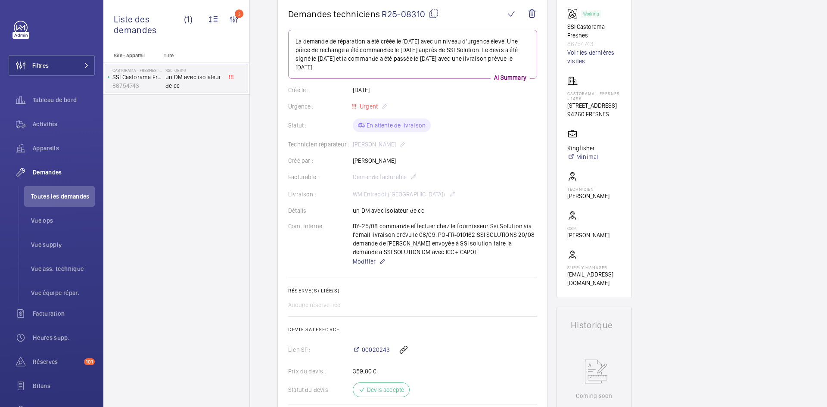
scroll to position [0, 0]
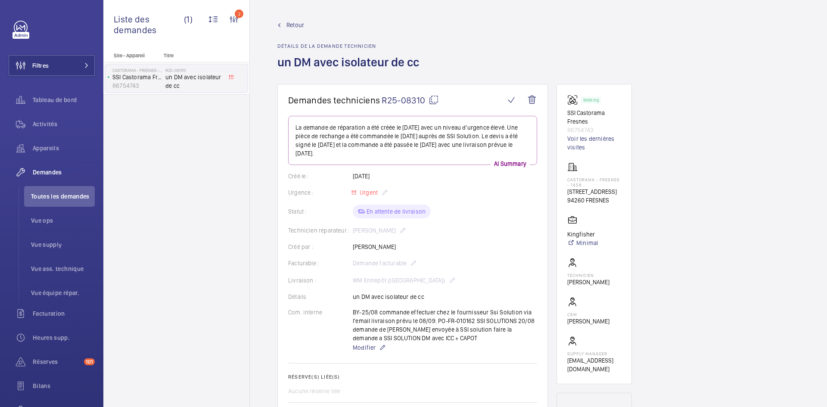
click at [435, 97] on mat-icon at bounding box center [434, 100] width 10 height 10
click at [292, 23] on span "Retour" at bounding box center [296, 25] width 18 height 9
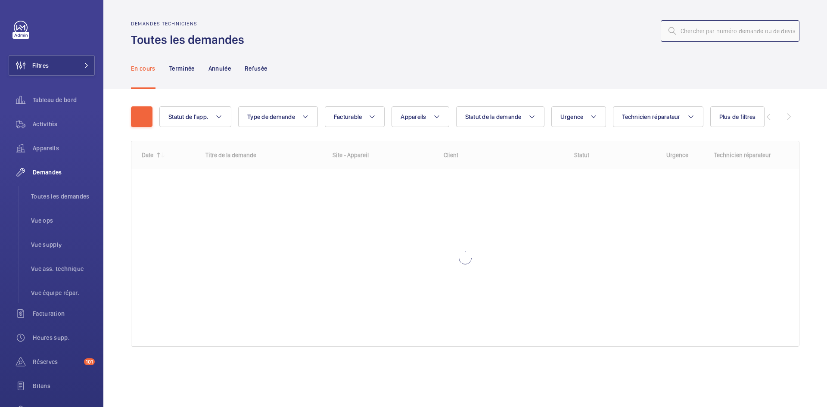
click at [728, 38] on input "text" at bounding box center [730, 31] width 139 height 22
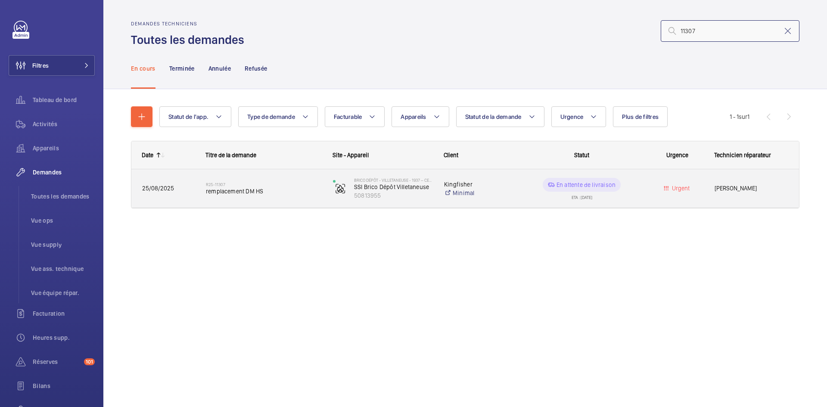
type input "11307"
click at [178, 191] on span "25/08/2025" at bounding box center [168, 189] width 53 height 10
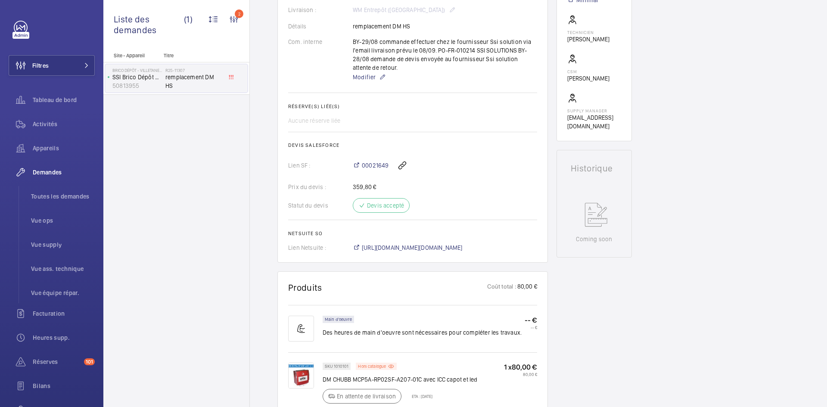
scroll to position [388, 0]
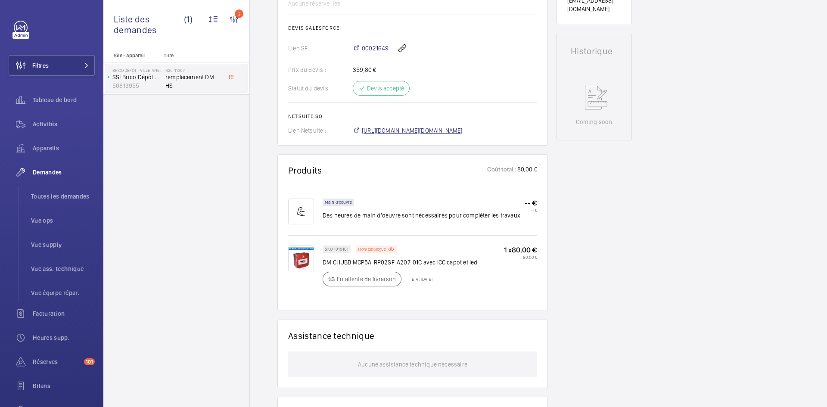
click at [463, 131] on span "[URL][DOMAIN_NAME][DOMAIN_NAME]" at bounding box center [412, 130] width 101 height 9
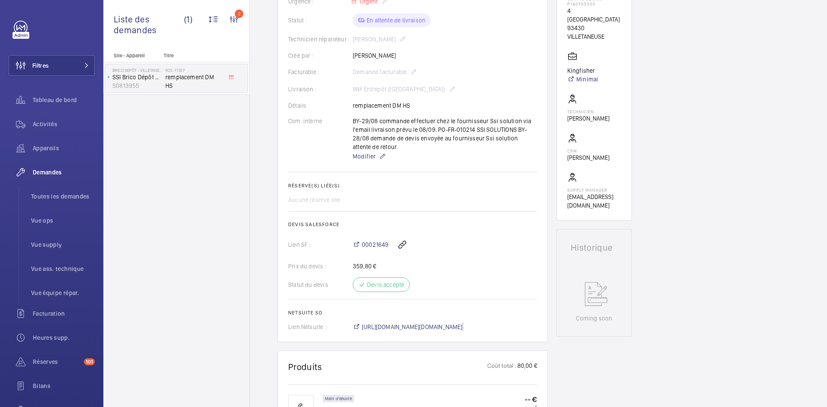
scroll to position [43, 0]
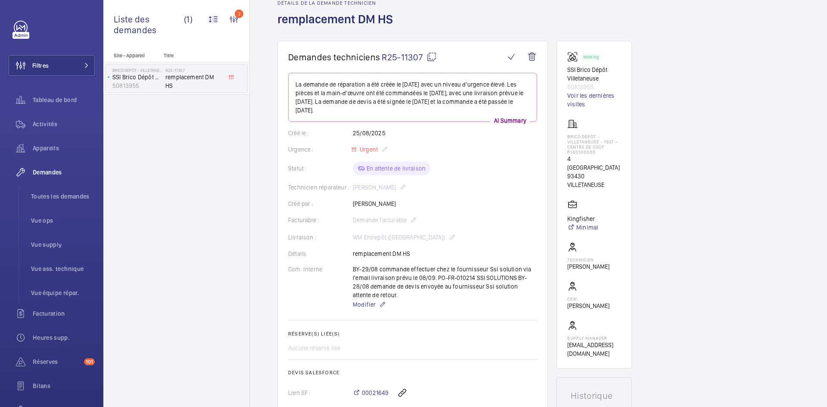
click at [432, 55] on mat-icon at bounding box center [432, 57] width 10 height 10
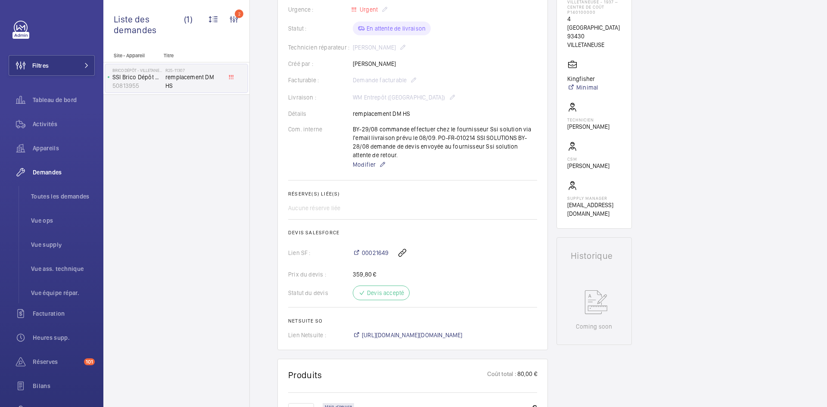
scroll to position [172, 0]
